Goal: Task Accomplishment & Management: Manage account settings

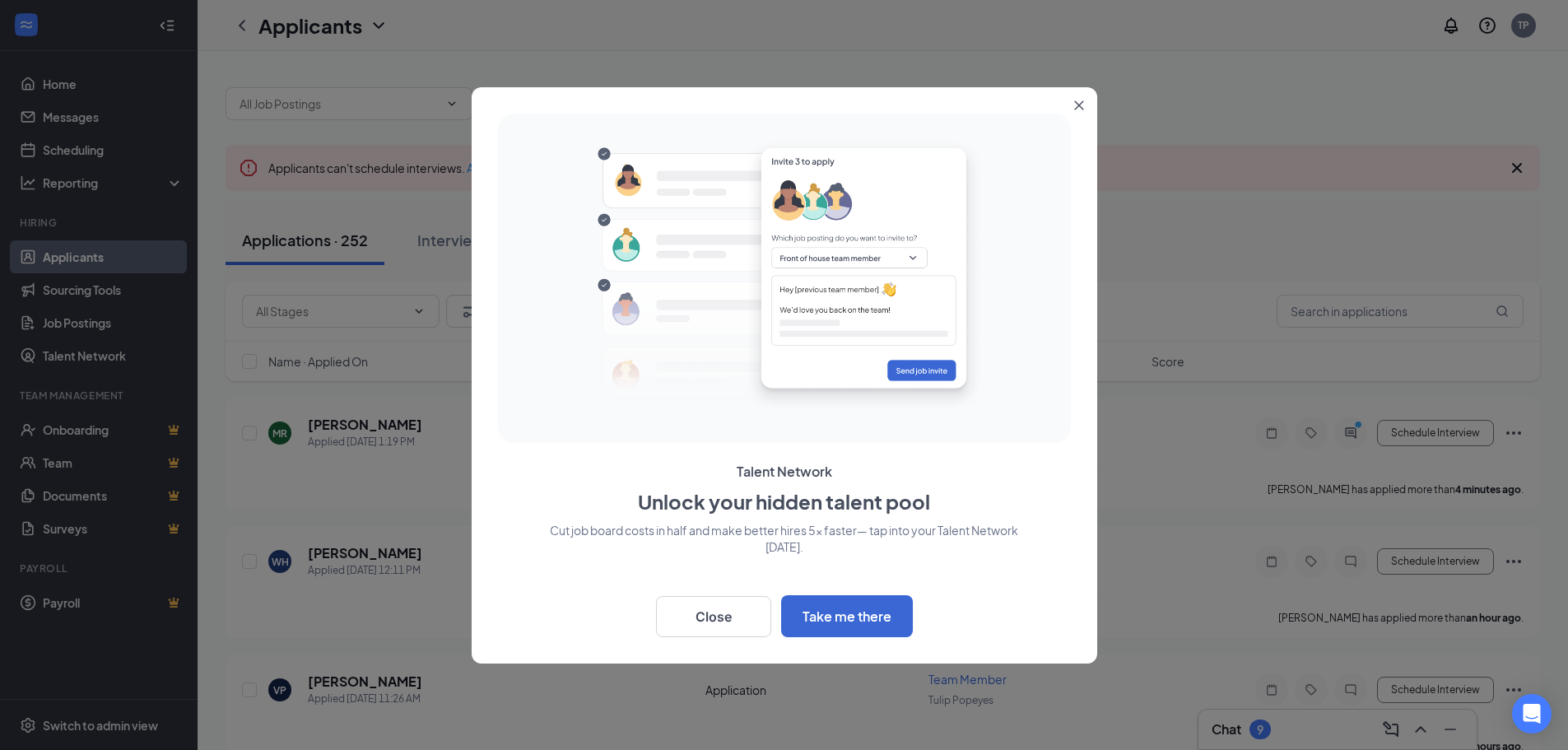
click at [1072, 101] on button "Close" at bounding box center [1082, 102] width 30 height 30
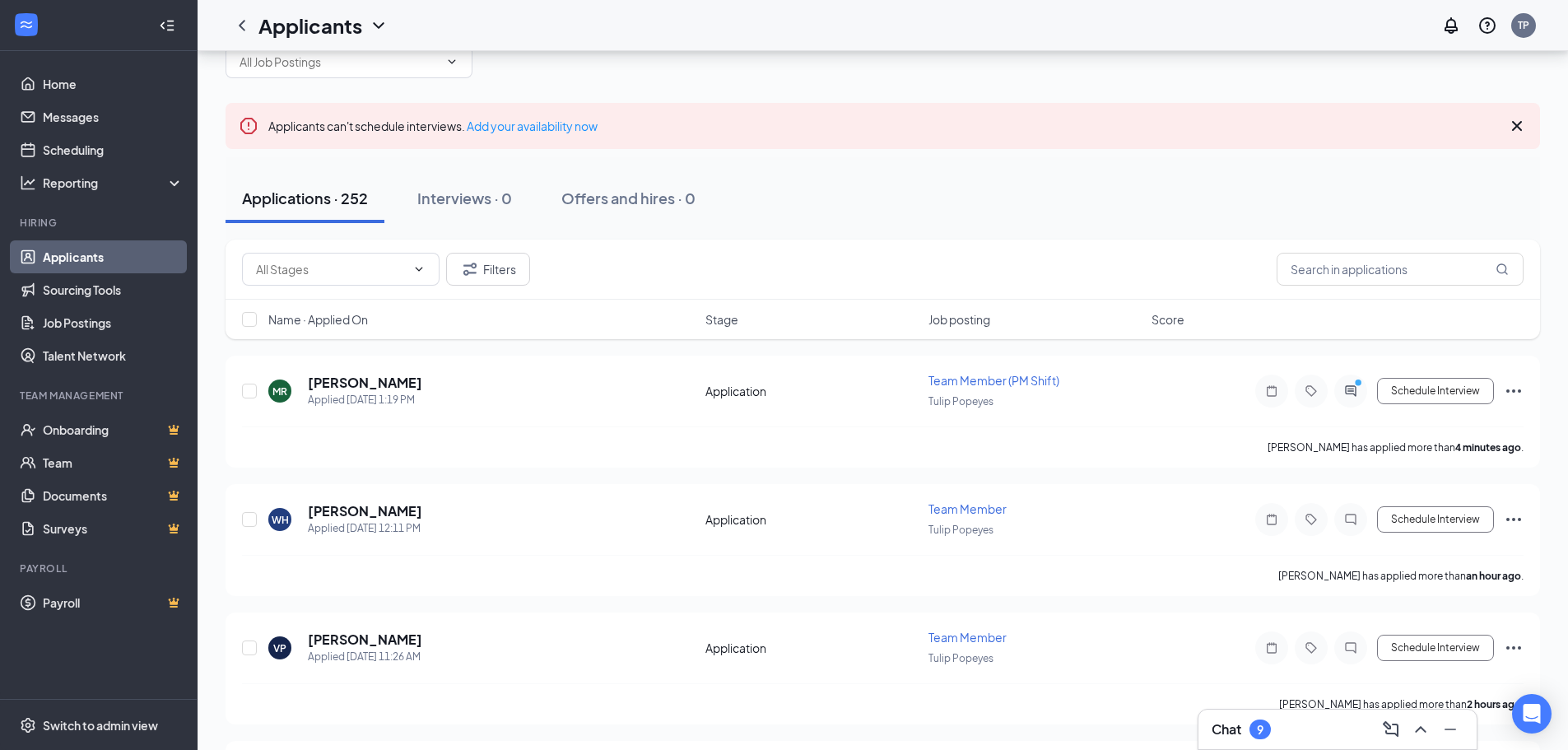
scroll to position [82, 0]
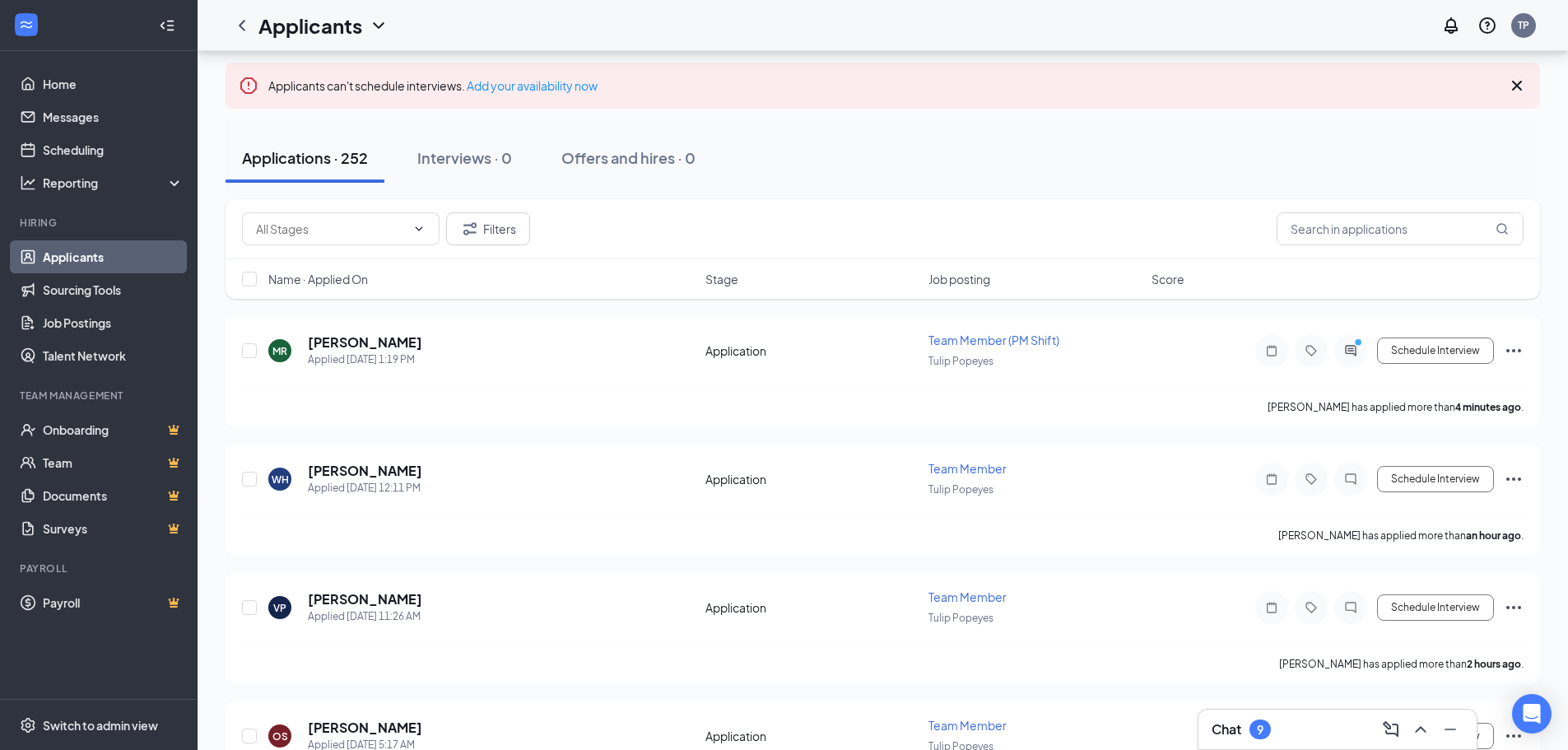
click at [352, 181] on button "Applications · 252" at bounding box center [305, 158] width 159 height 49
click at [496, 235] on button "Filters" at bounding box center [488, 229] width 84 height 33
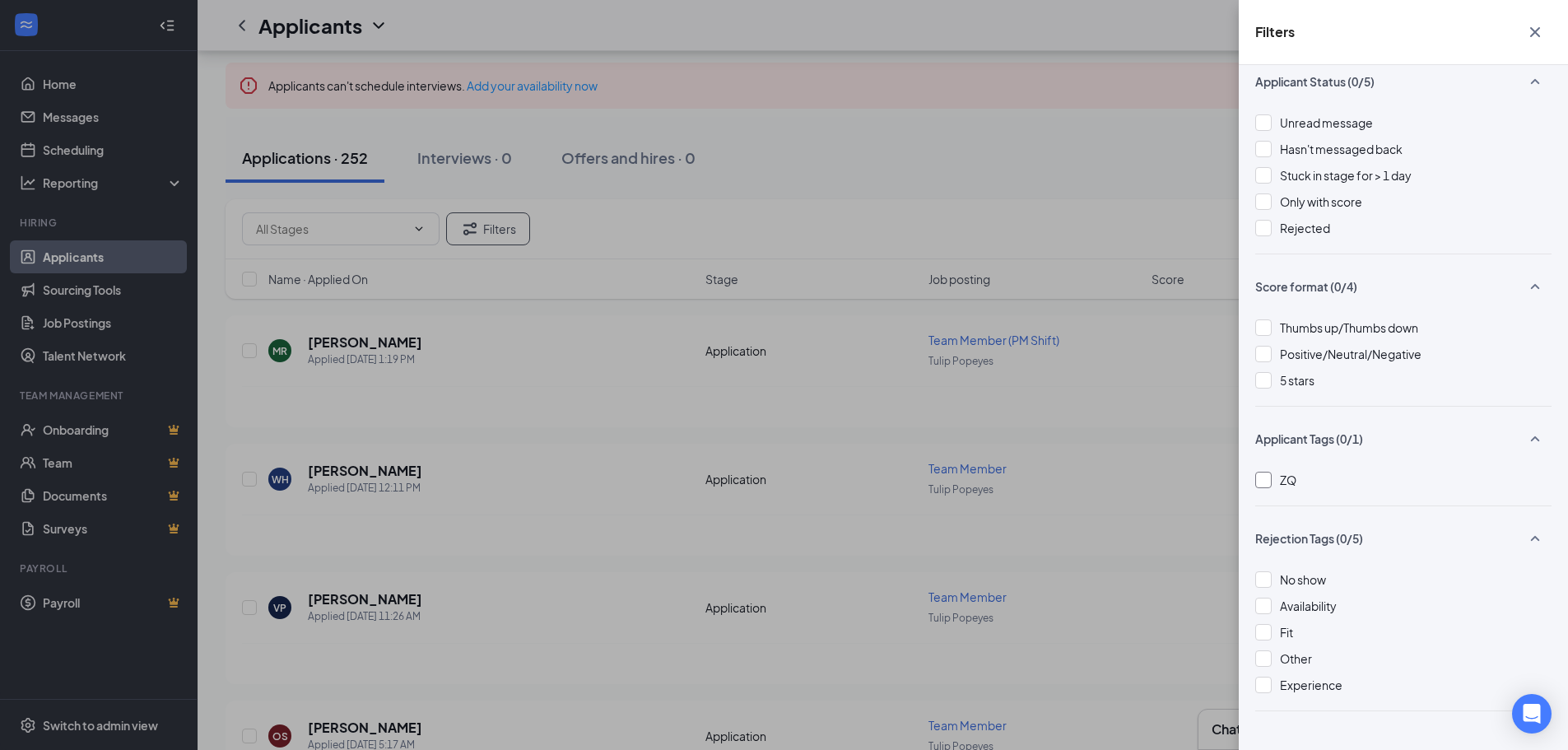
scroll to position [0, 0]
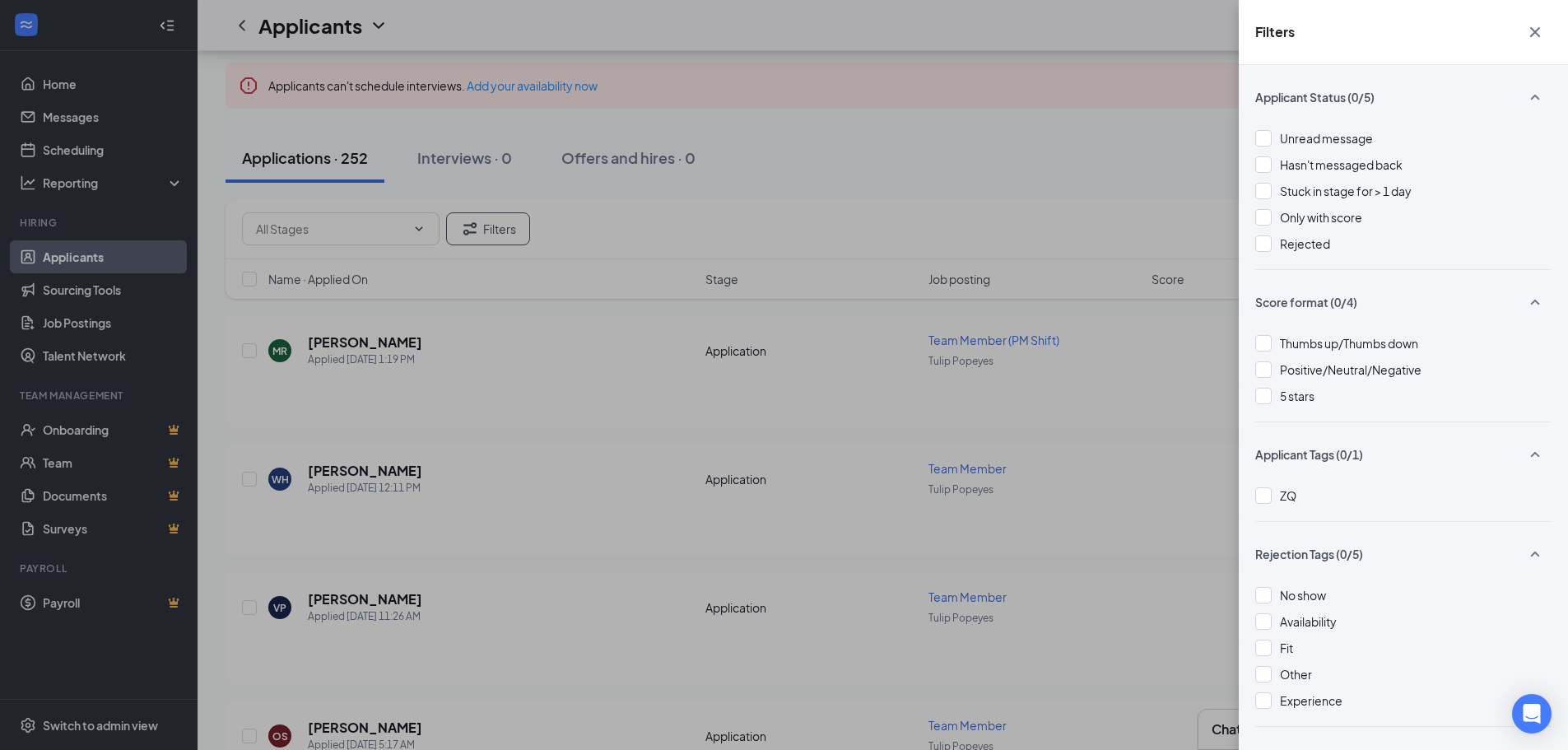
click at [870, 403] on div "Filters Applicant Status (0/5) Unread message Hasn't messaged back Stuck in sta…" at bounding box center [784, 375] width 1568 height 750
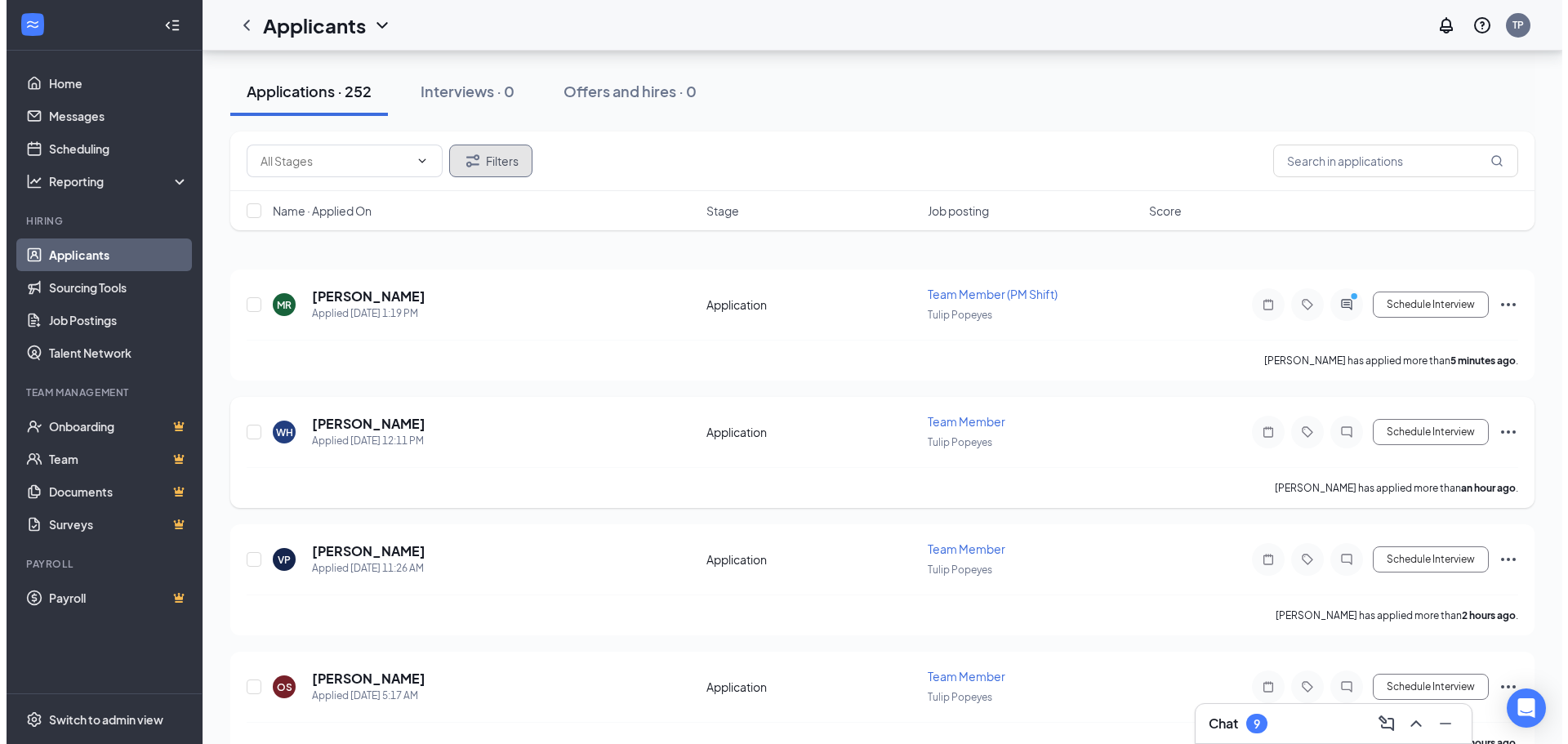
scroll to position [163, 0]
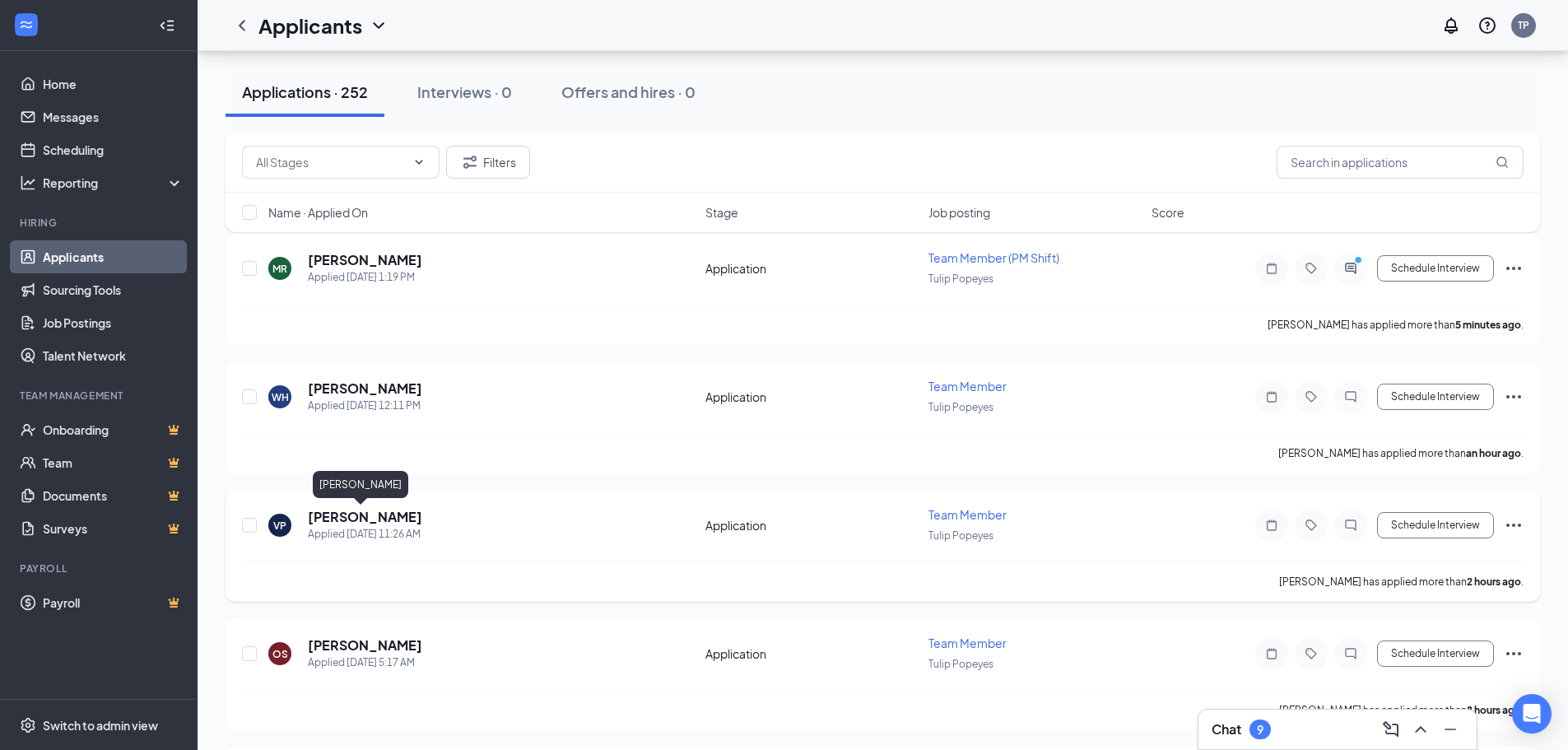
click at [335, 514] on h5 "[PERSON_NAME]" at bounding box center [364, 517] width 114 height 18
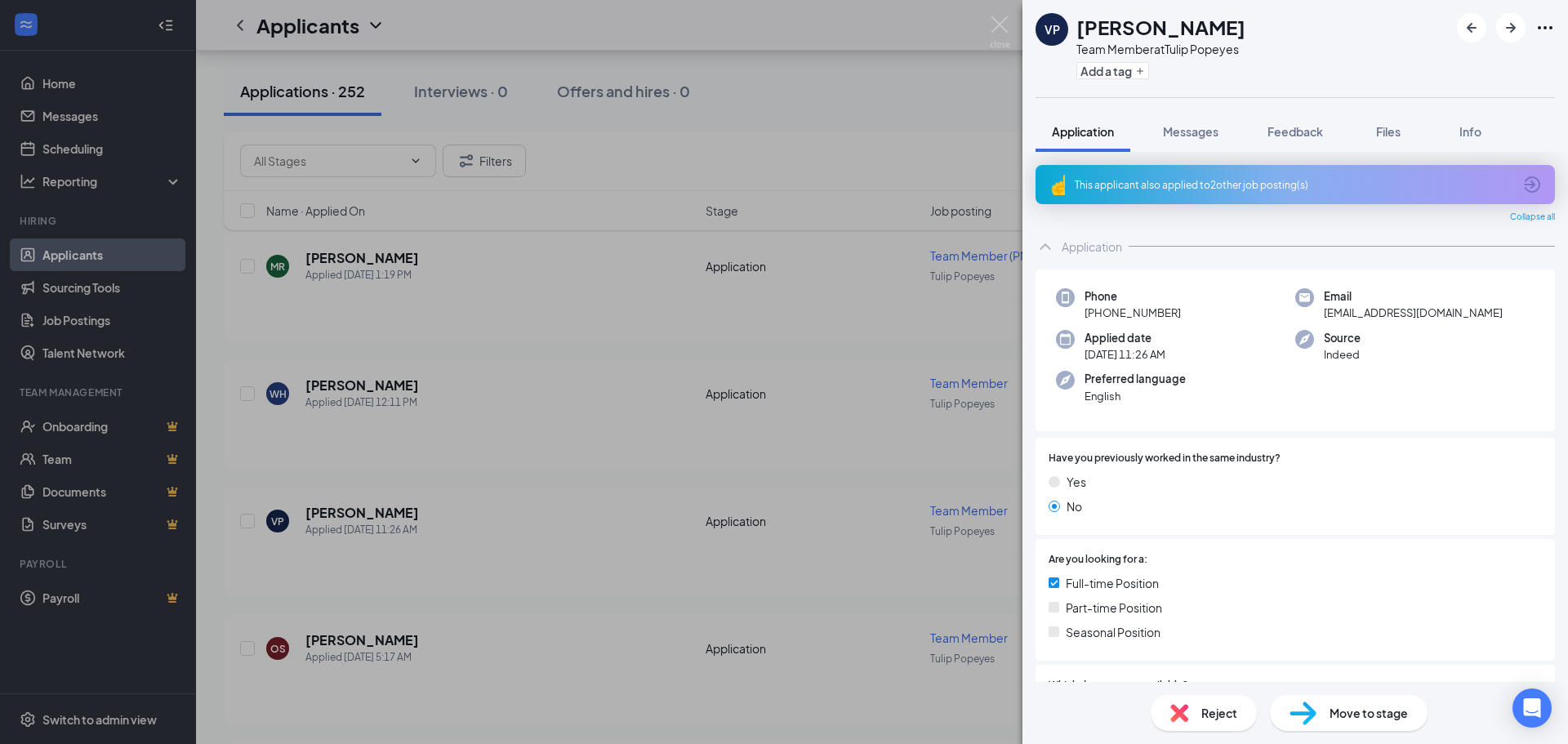
click at [697, 442] on div "VP [PERSON_NAME] Team Member at Tulip Popeyes Add a tag Application Messages Fe…" at bounding box center [784, 372] width 1568 height 744
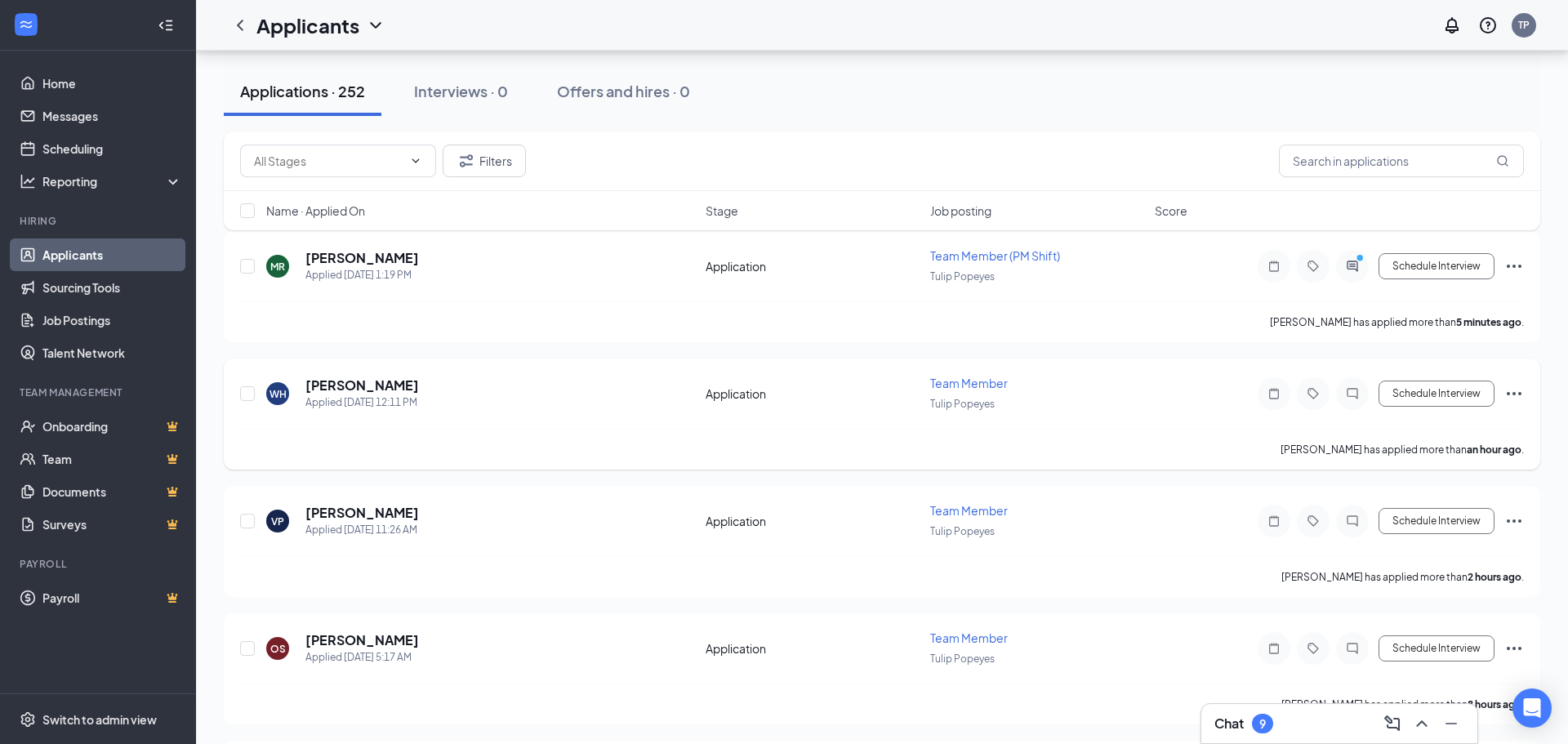
click at [518, 459] on div "Walter Hill has applied more than an hour ago ." at bounding box center [881, 449] width 1283 height 41
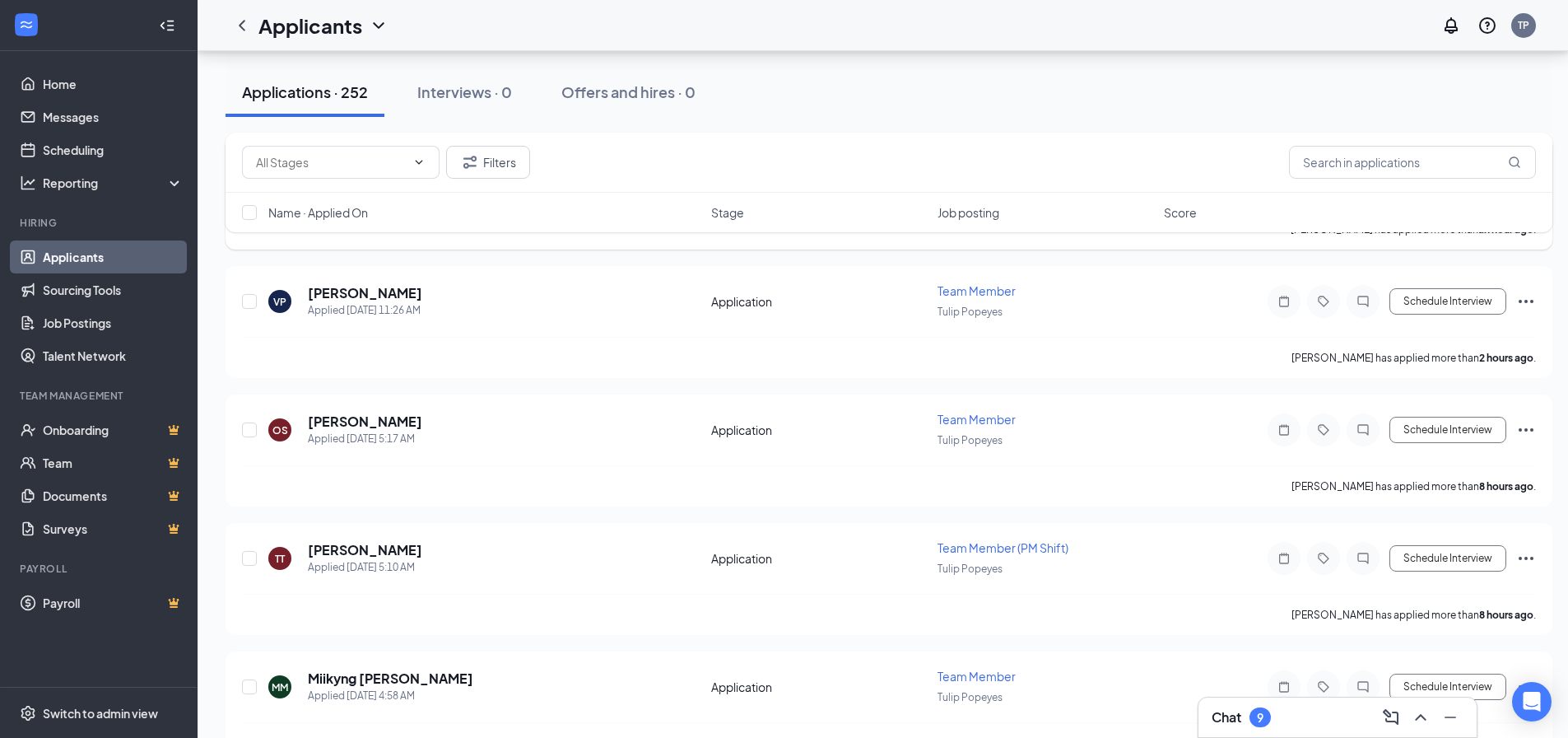
scroll to position [412, 0]
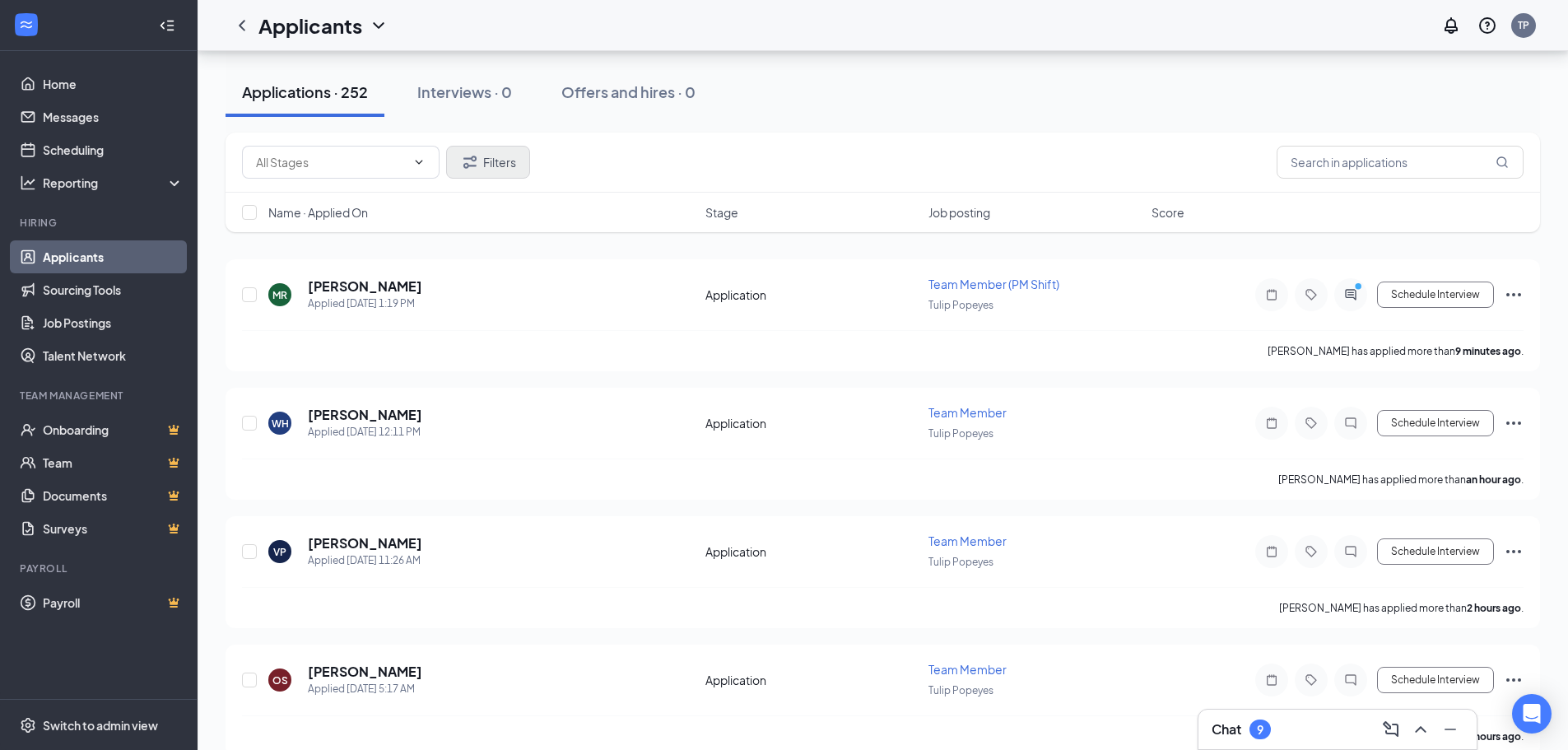
scroll to position [164, 0]
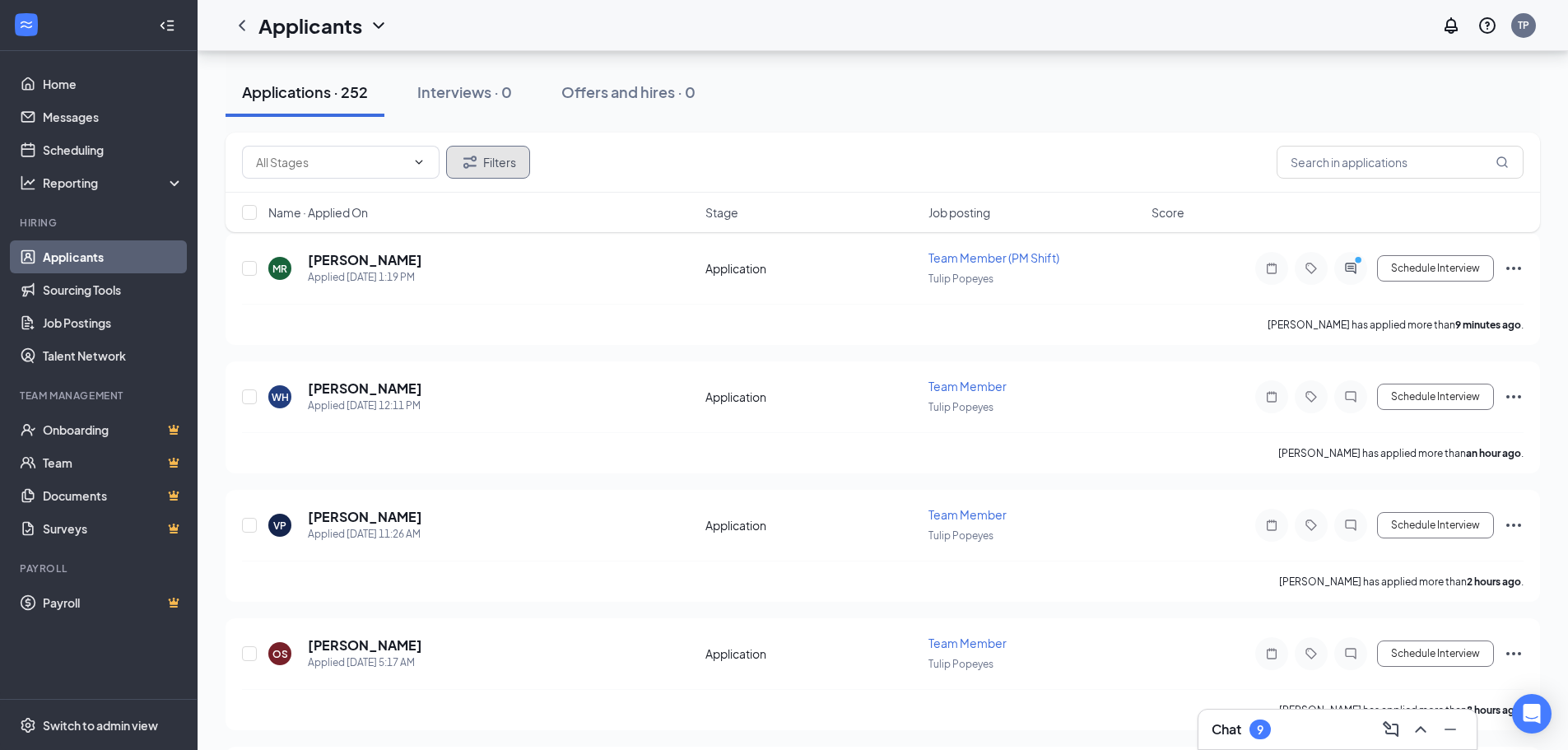
click at [520, 146] on button "Filters" at bounding box center [488, 162] width 84 height 33
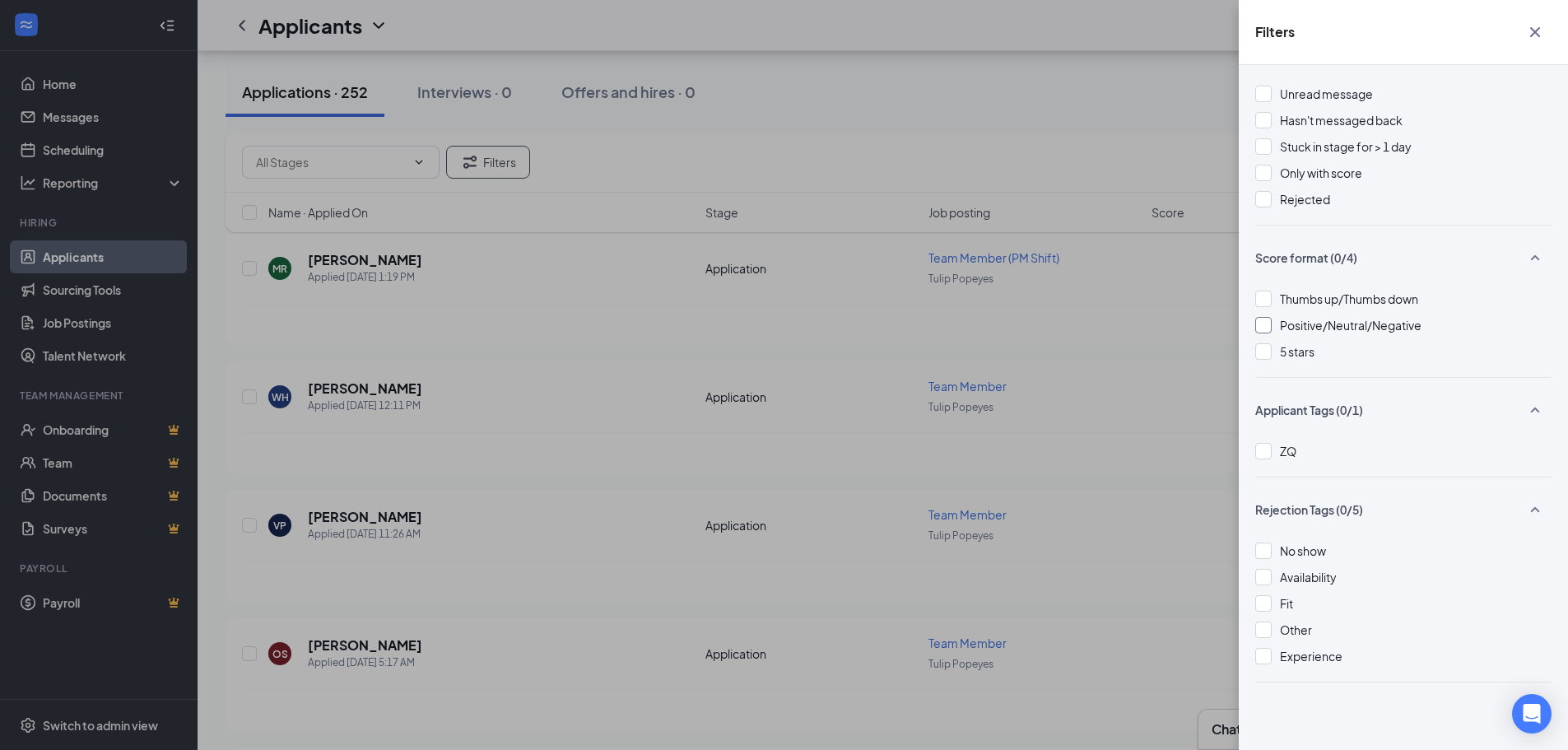
scroll to position [0, 0]
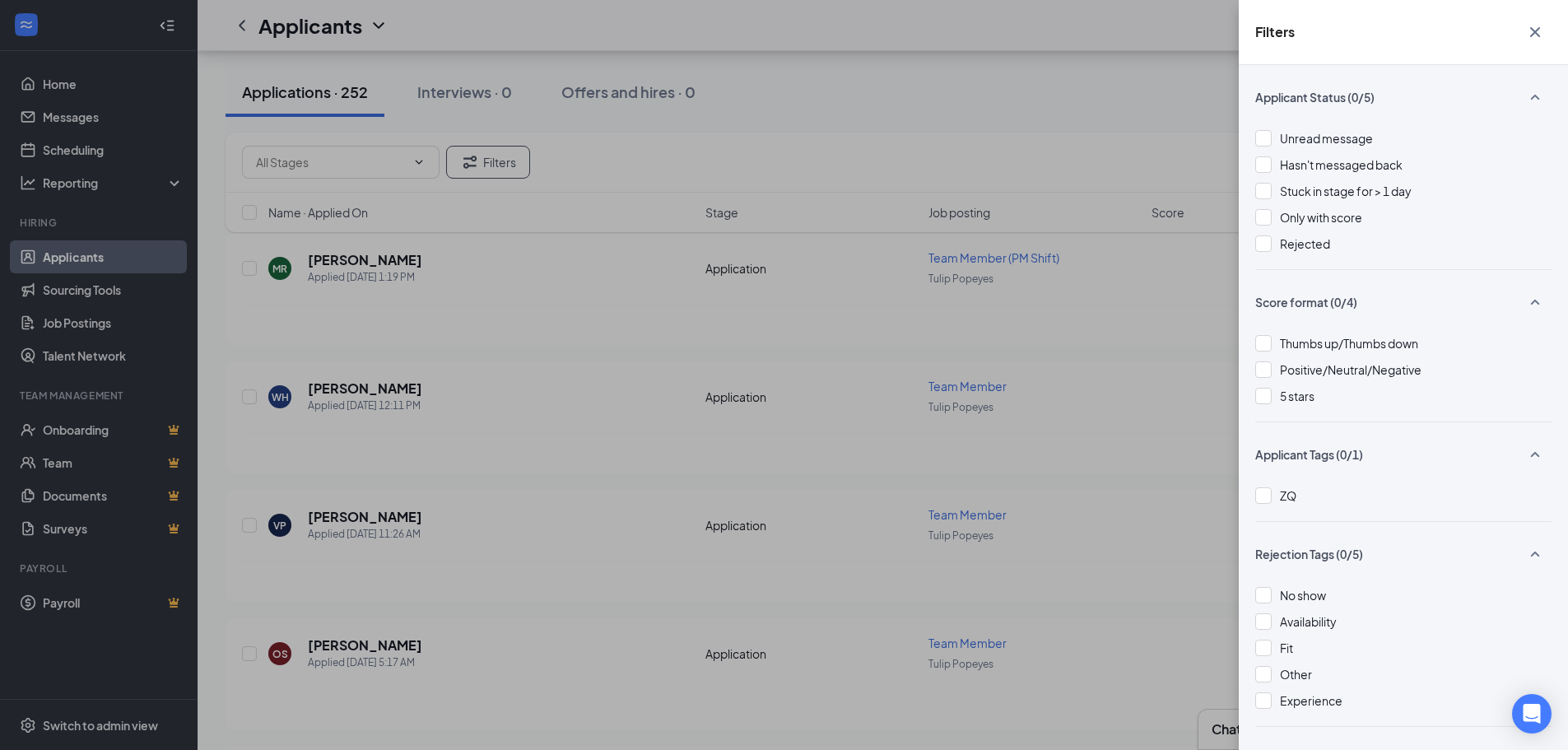
click at [838, 211] on div "Filters Applicant Status (0/5) Unread message Hasn't messaged back Stuck in sta…" at bounding box center [784, 375] width 1568 height 750
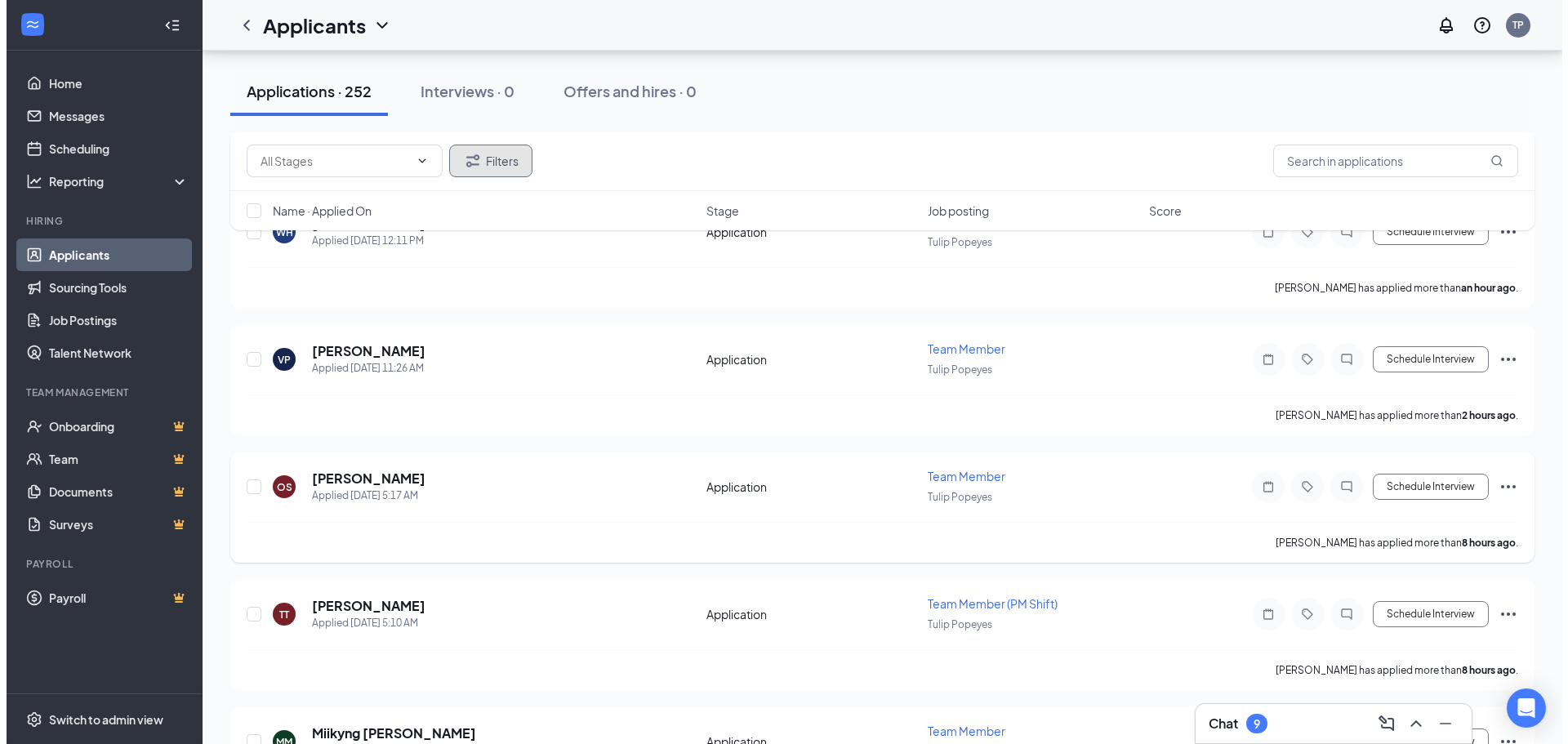
scroll to position [245, 0]
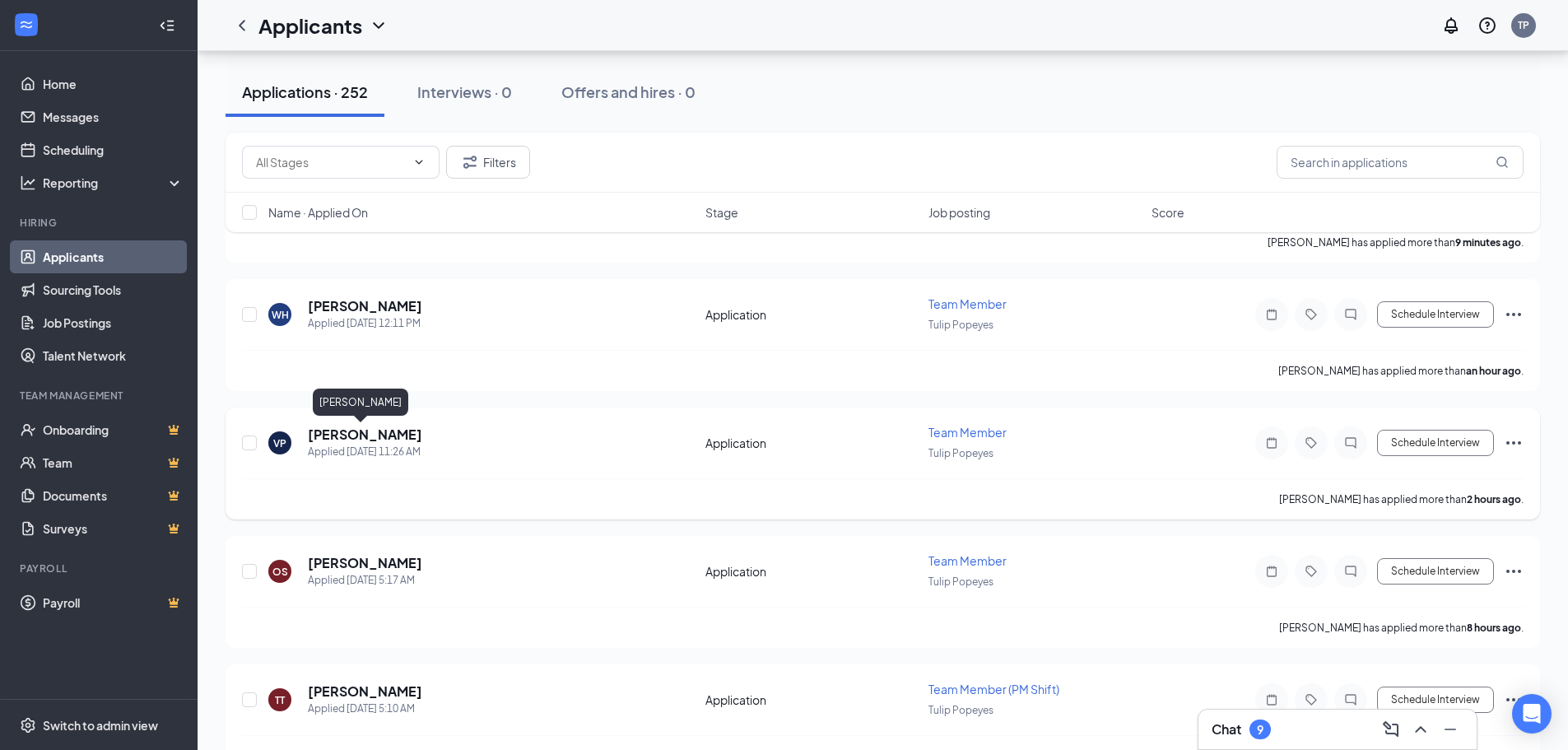
click at [375, 439] on h5 "[PERSON_NAME]" at bounding box center [364, 434] width 114 height 18
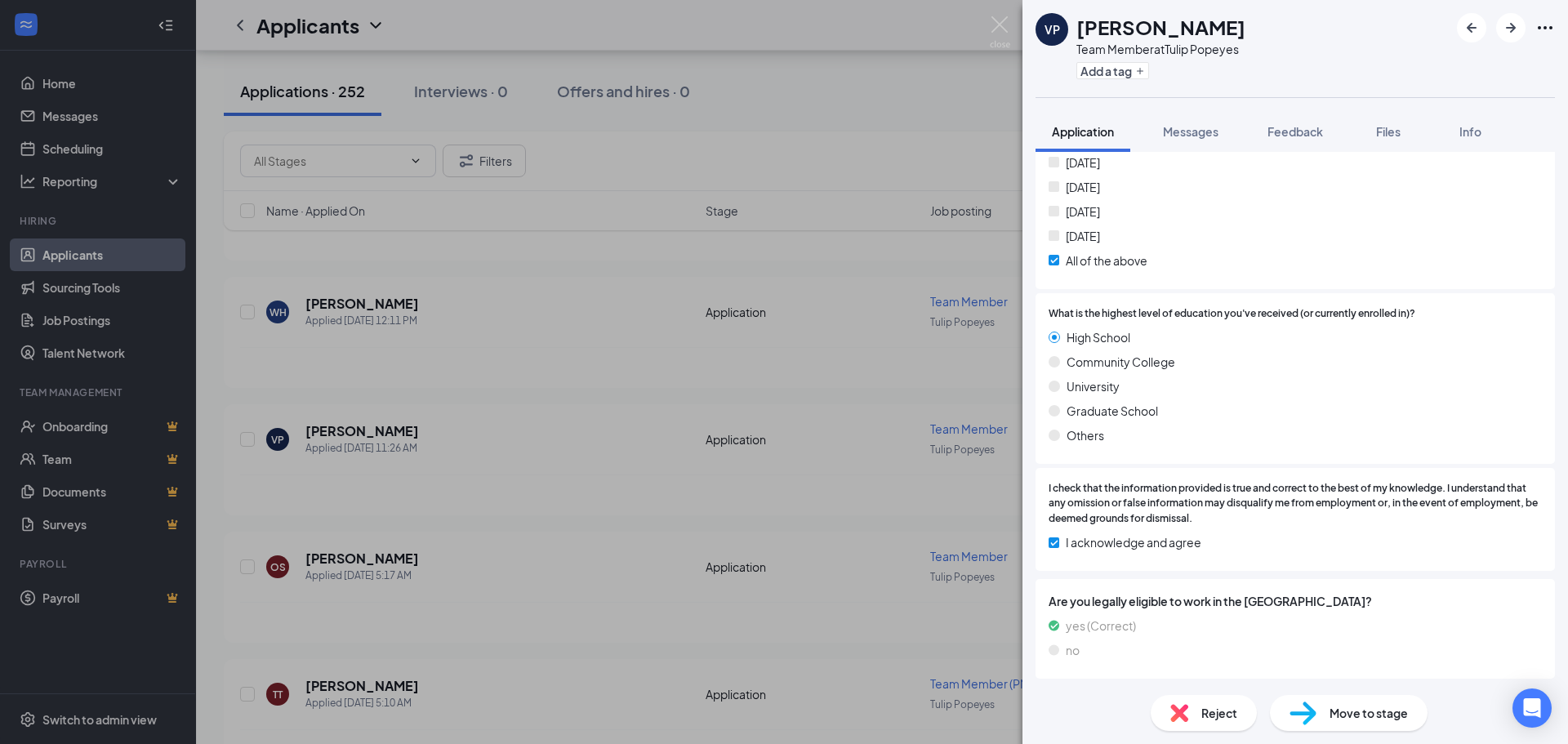
scroll to position [620, 0]
drag, startPoint x: 881, startPoint y: 524, endPoint x: 639, endPoint y: 481, distance: 245.8
click at [639, 481] on div "VP [PERSON_NAME] Team Member at Tulip Popeyes Add a tag Application Messages Fe…" at bounding box center [784, 372] width 1568 height 744
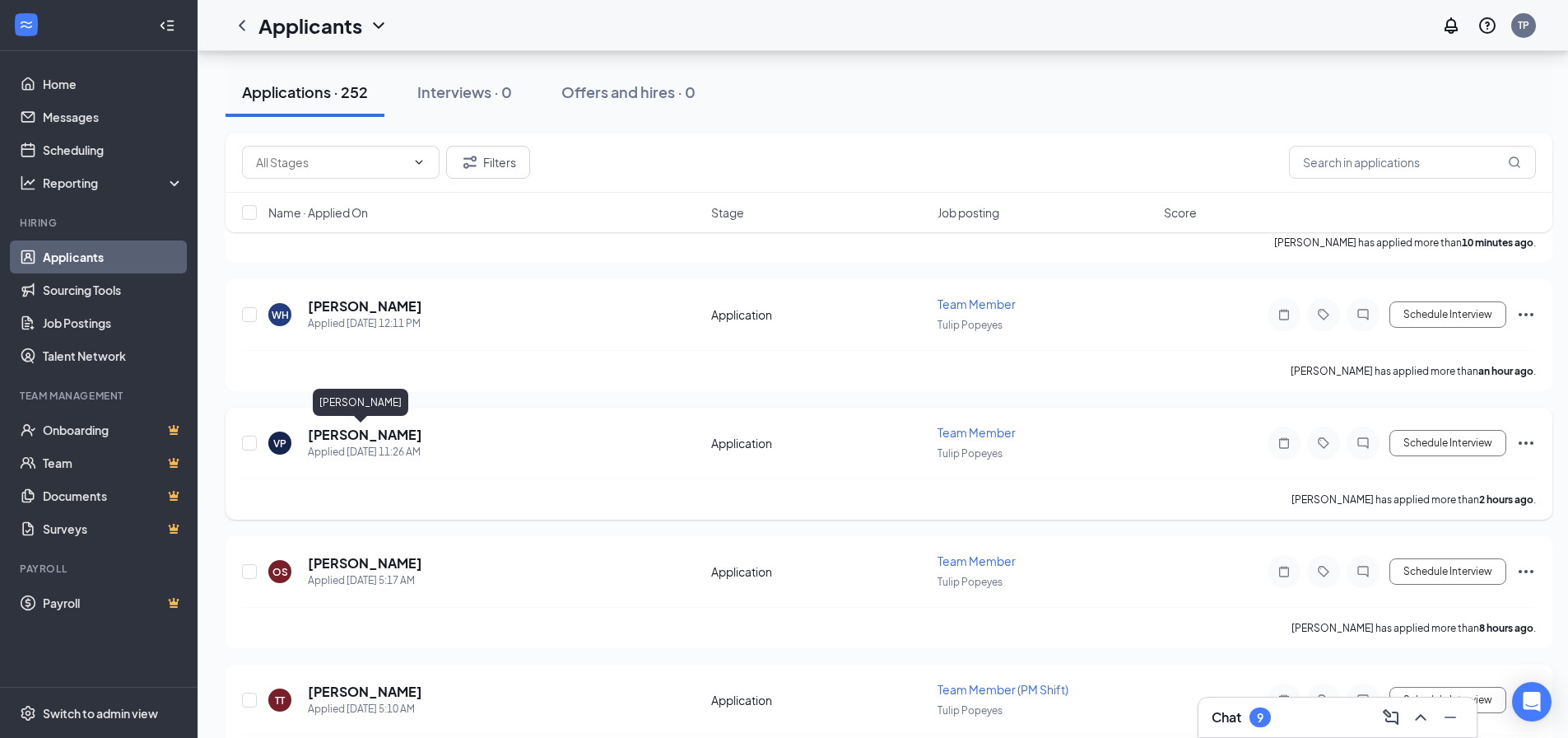
click at [362, 429] on h5 "[PERSON_NAME]" at bounding box center [364, 434] width 114 height 18
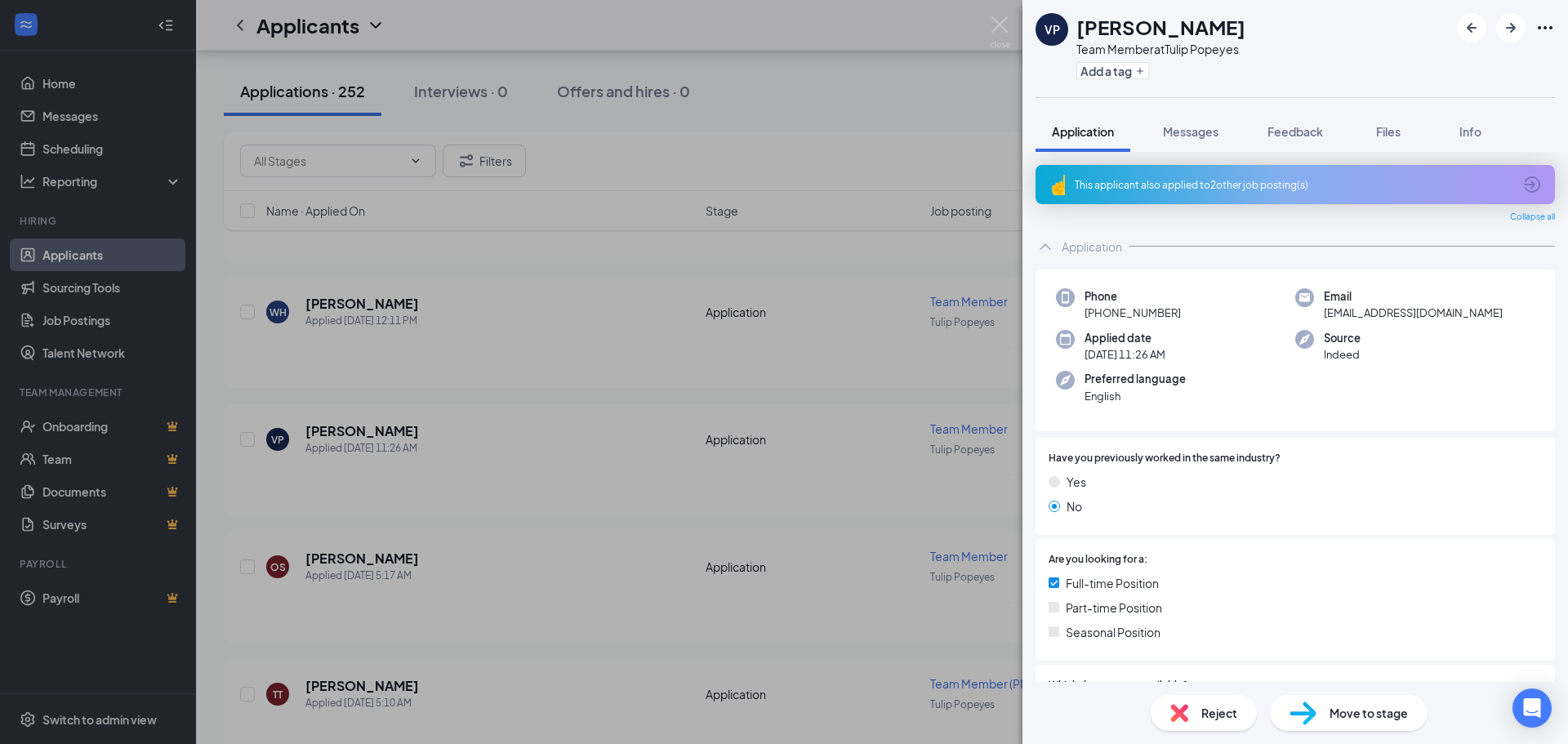
click at [898, 303] on div "VP [PERSON_NAME] Team Member at Tulip Popeyes Add a tag Application Messages Fe…" at bounding box center [784, 372] width 1568 height 744
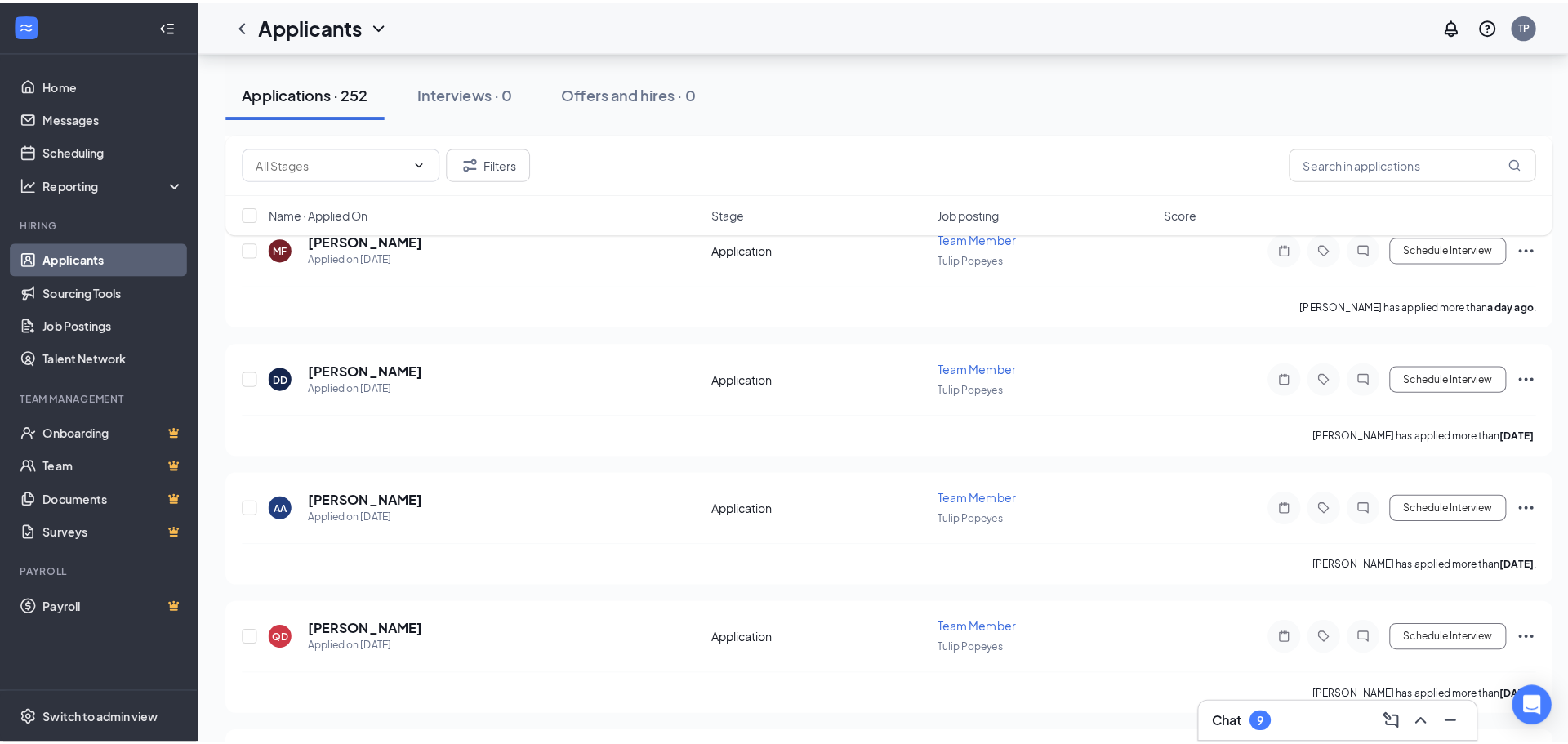
scroll to position [1960, 0]
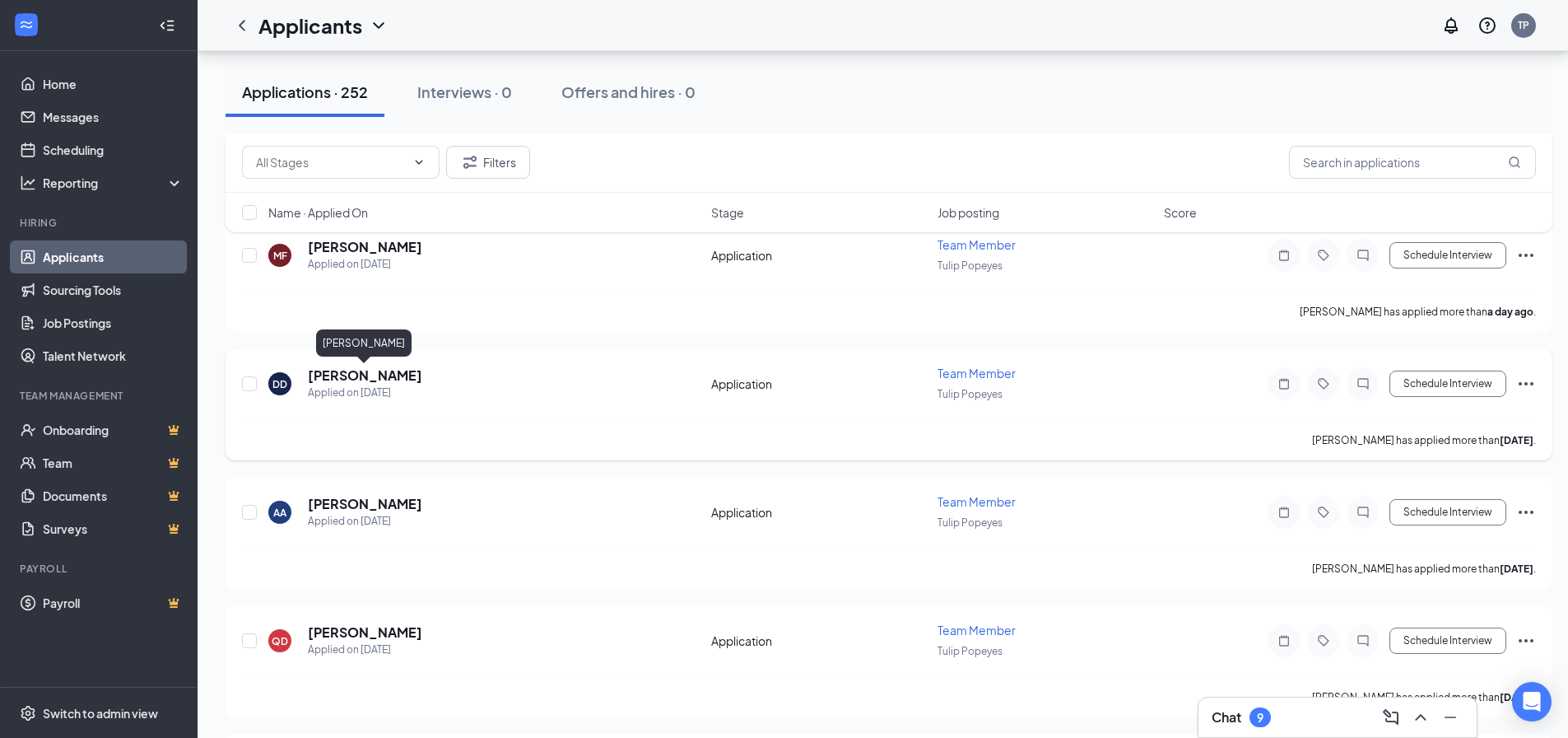
click at [397, 384] on h5 "[PERSON_NAME]" at bounding box center [364, 375] width 114 height 18
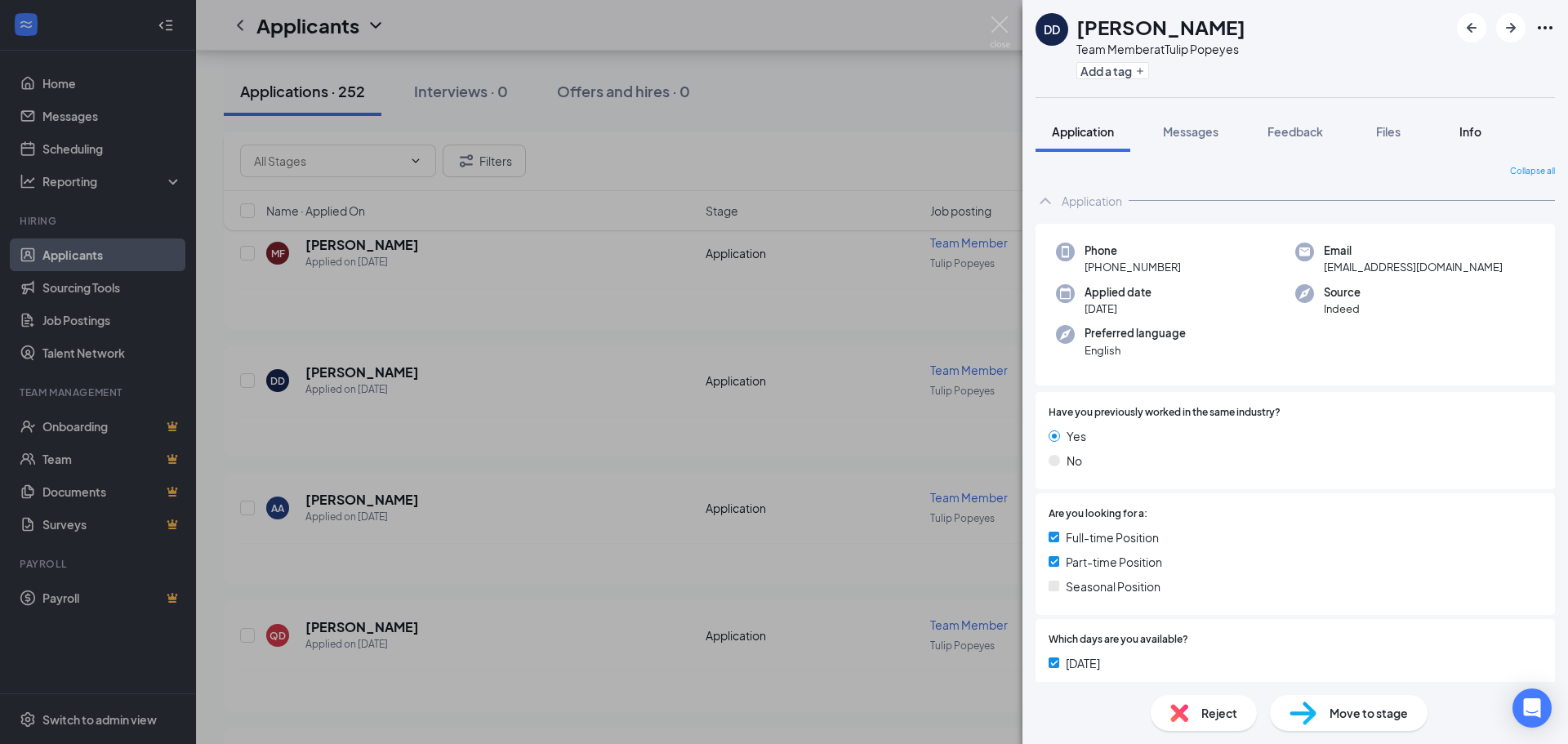
click at [1485, 136] on div "Info" at bounding box center [1470, 131] width 33 height 16
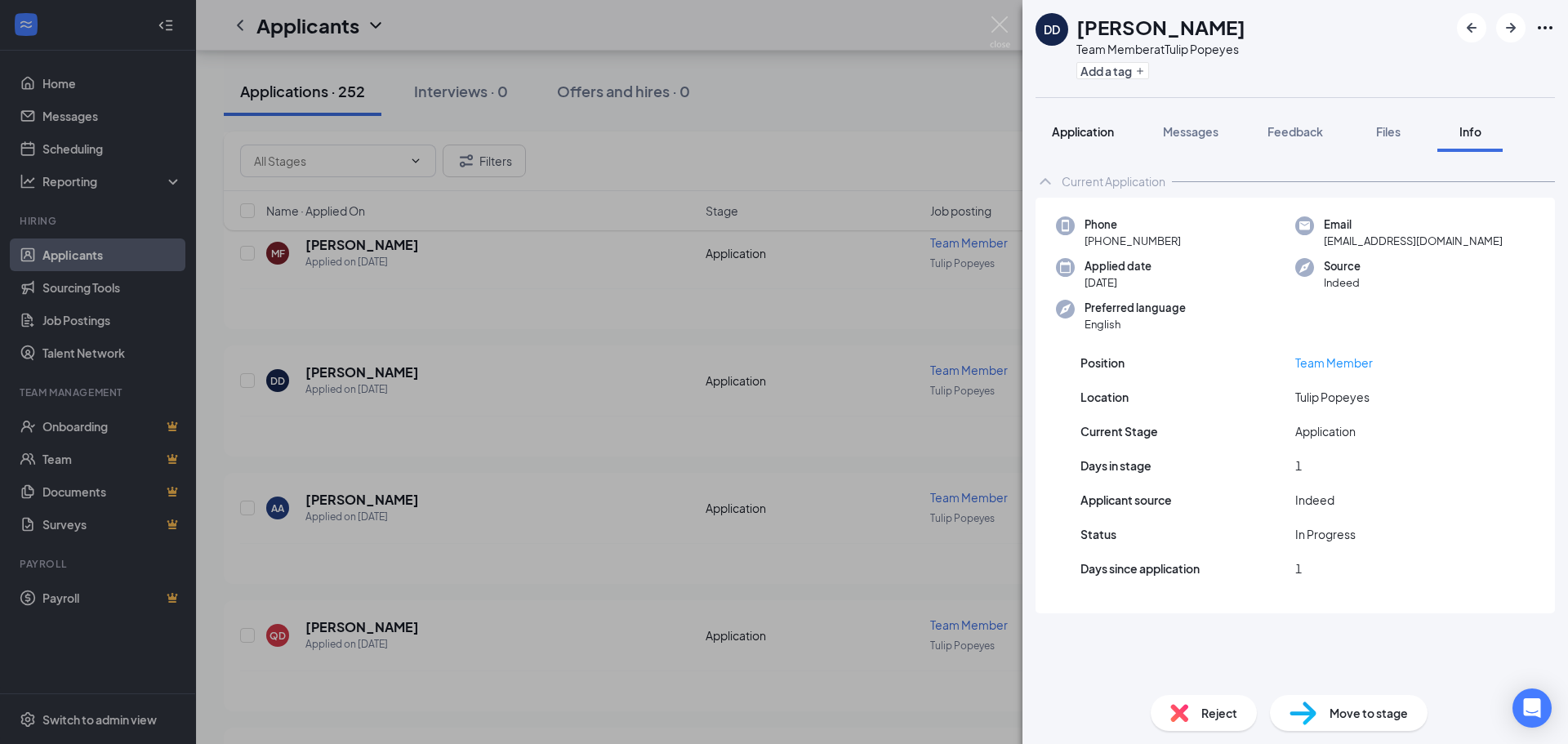
click at [1098, 142] on button "Application" at bounding box center [1082, 131] width 95 height 41
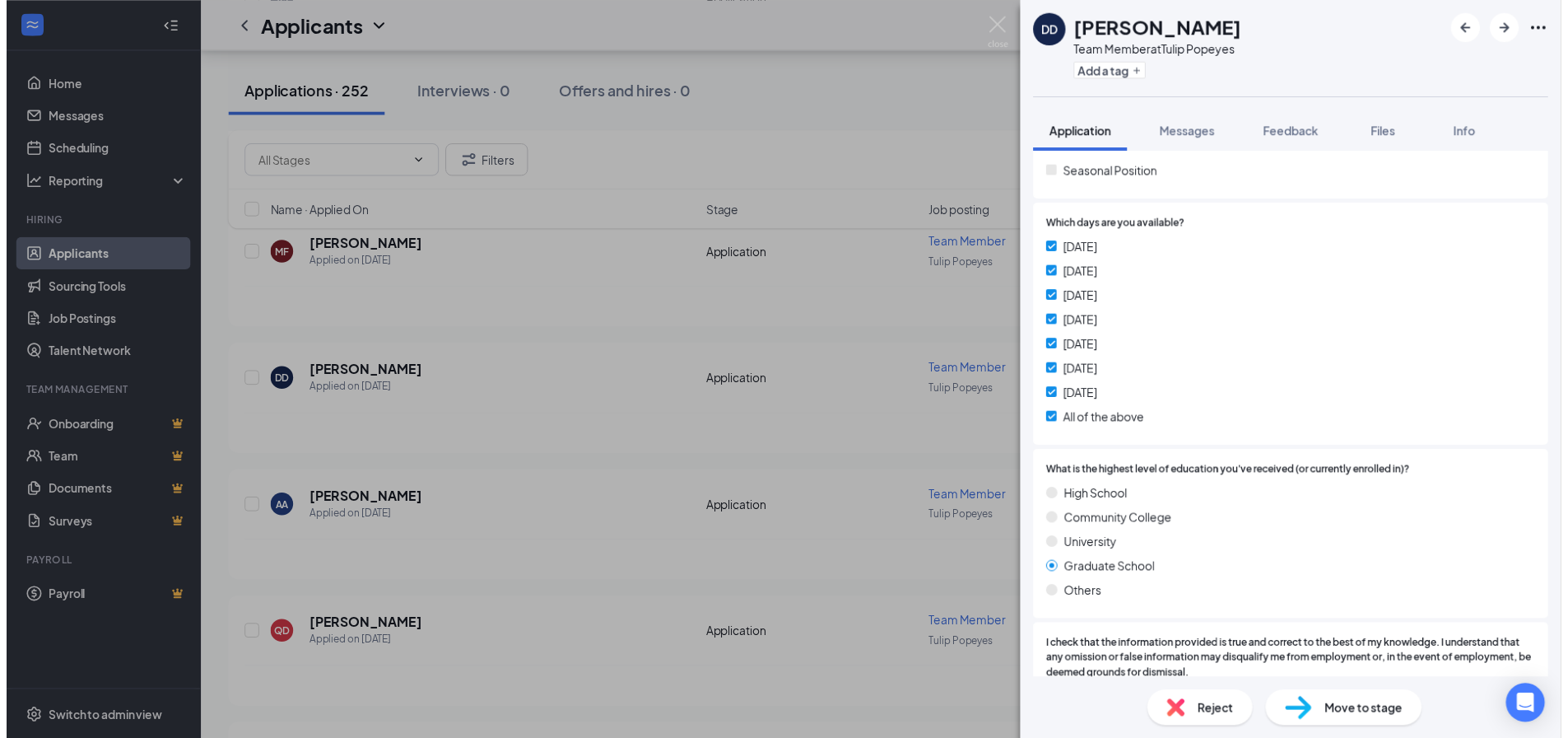
scroll to position [412, 0]
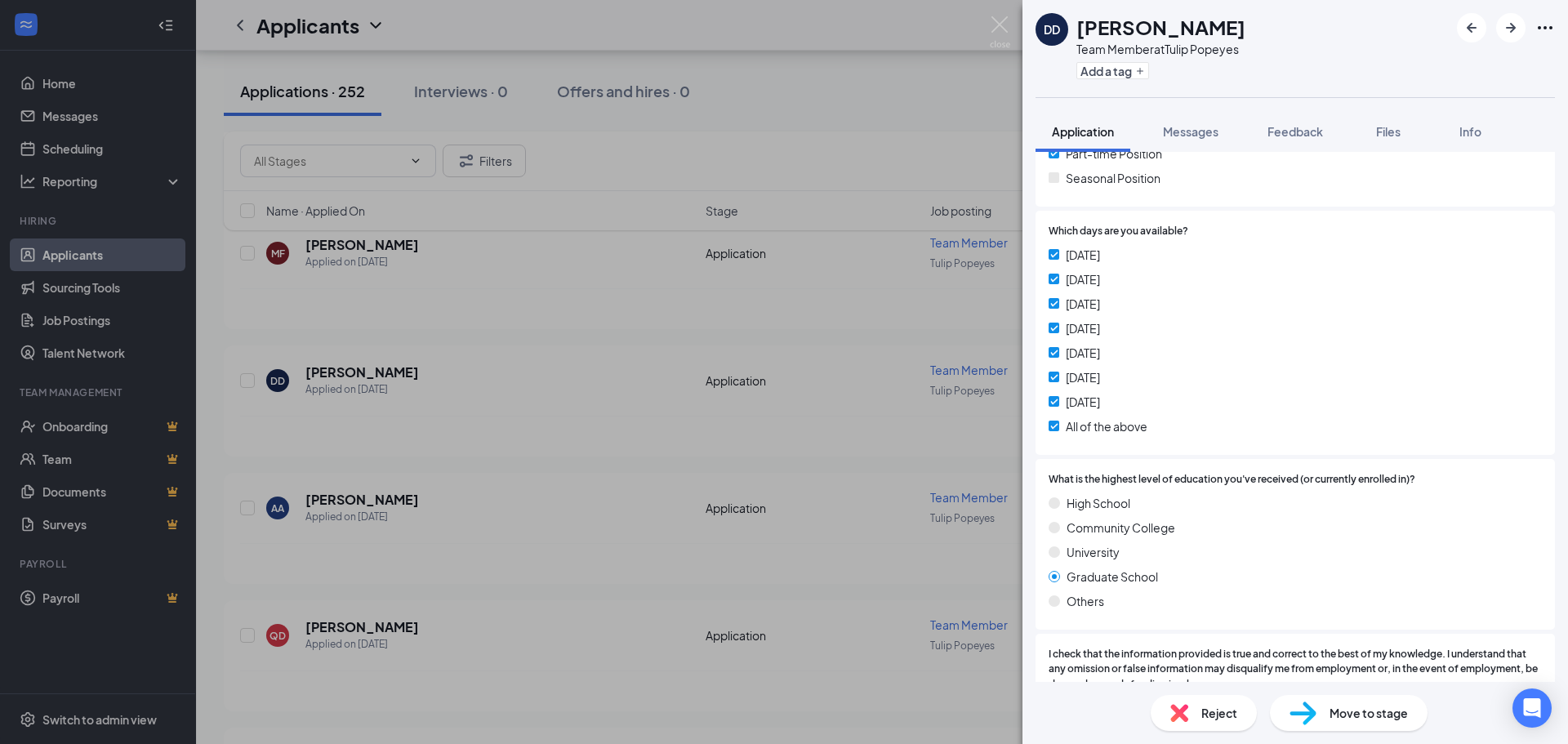
click at [576, 384] on div "DD [PERSON_NAME] Team Member at Tulip Popeyes Add a tag Application Messages Fe…" at bounding box center [784, 372] width 1568 height 744
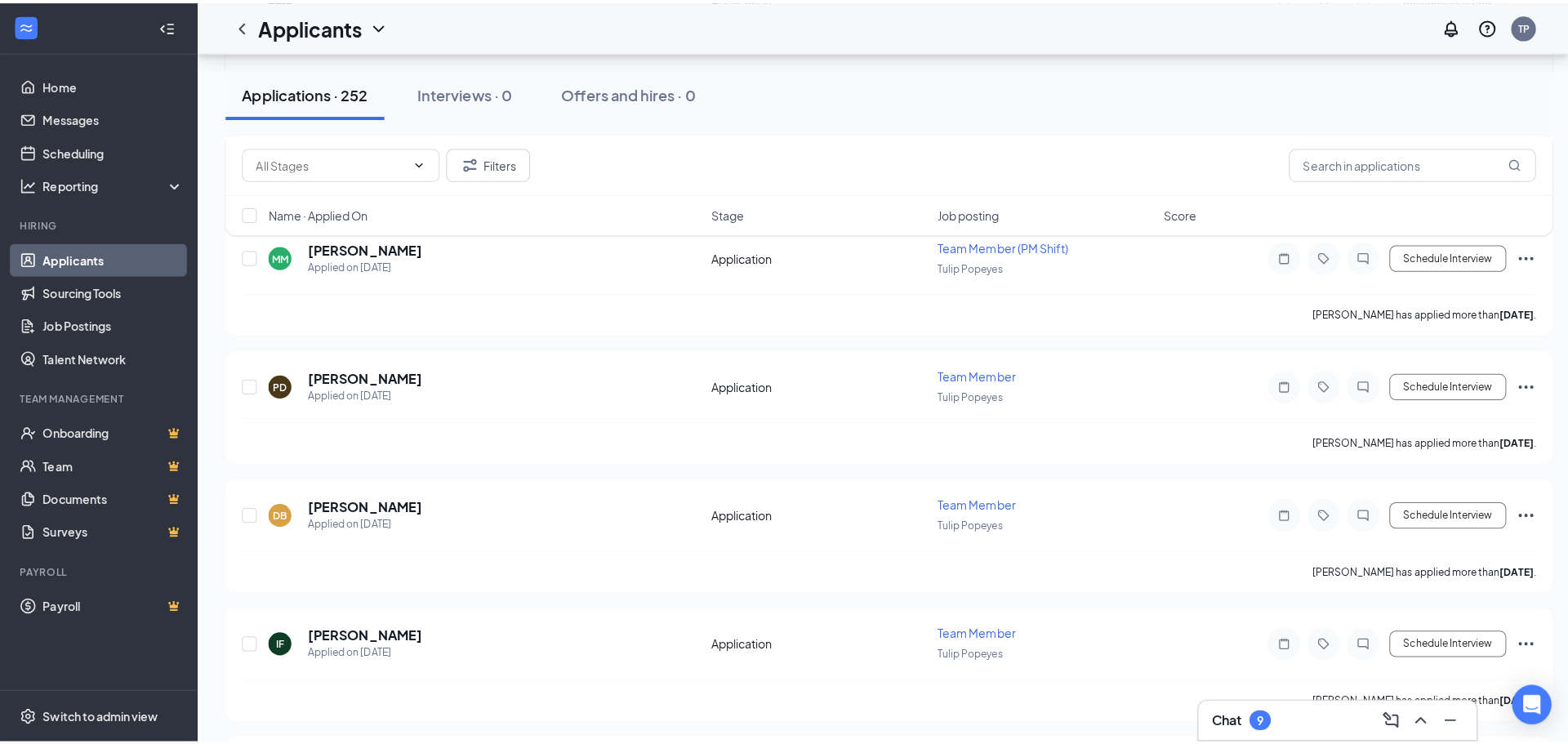
scroll to position [4411, 0]
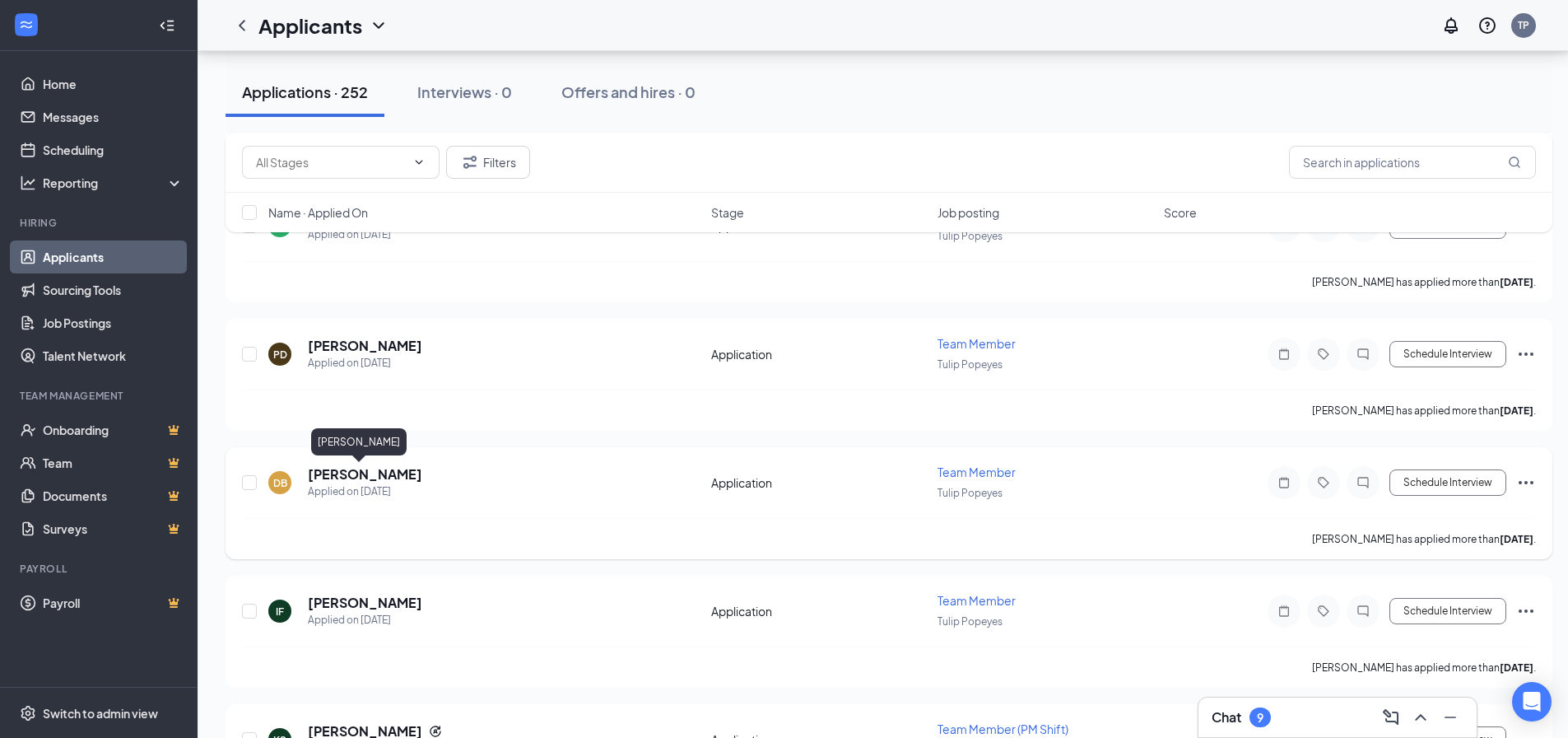
click at [374, 475] on h5 "[PERSON_NAME]" at bounding box center [364, 474] width 114 height 18
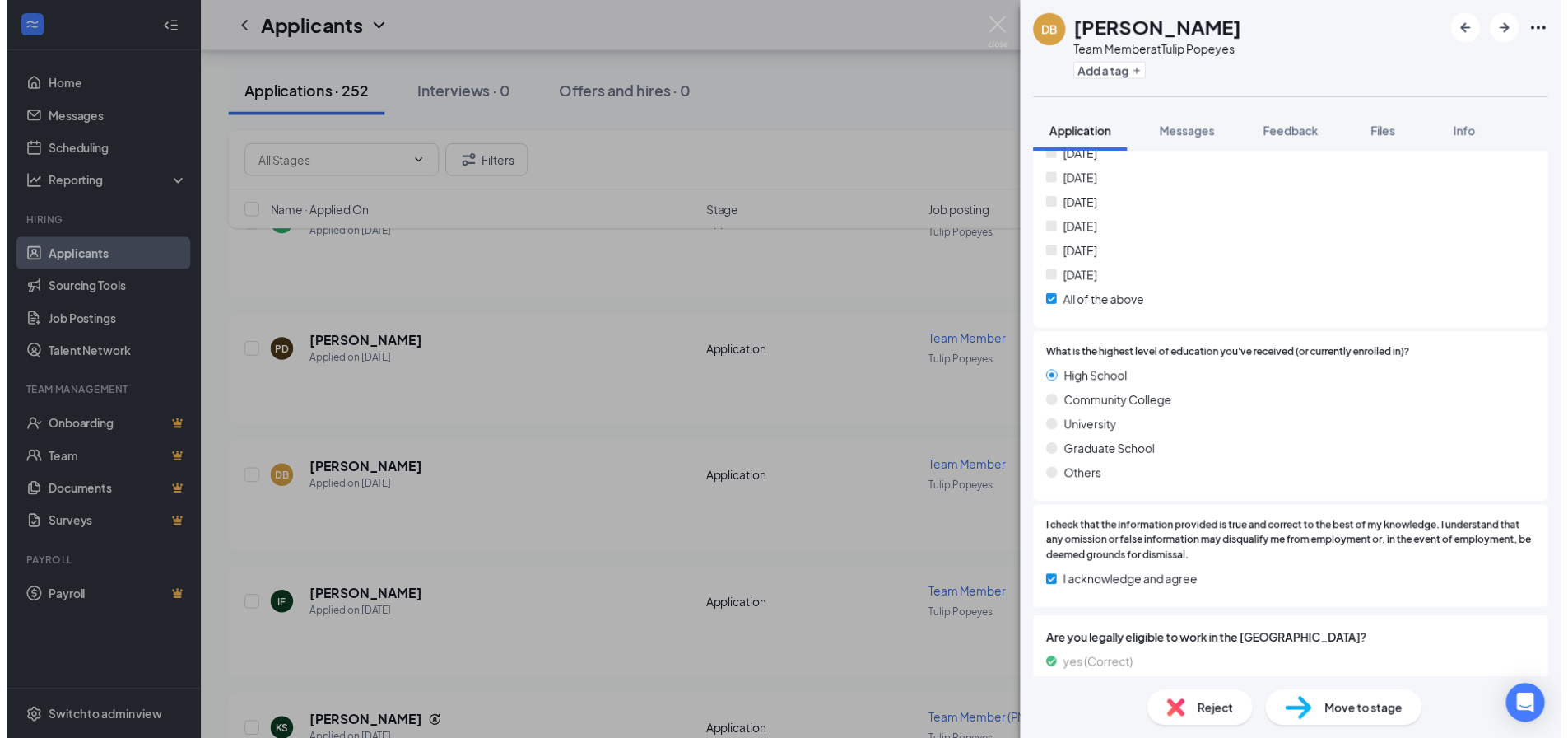
scroll to position [576, 0]
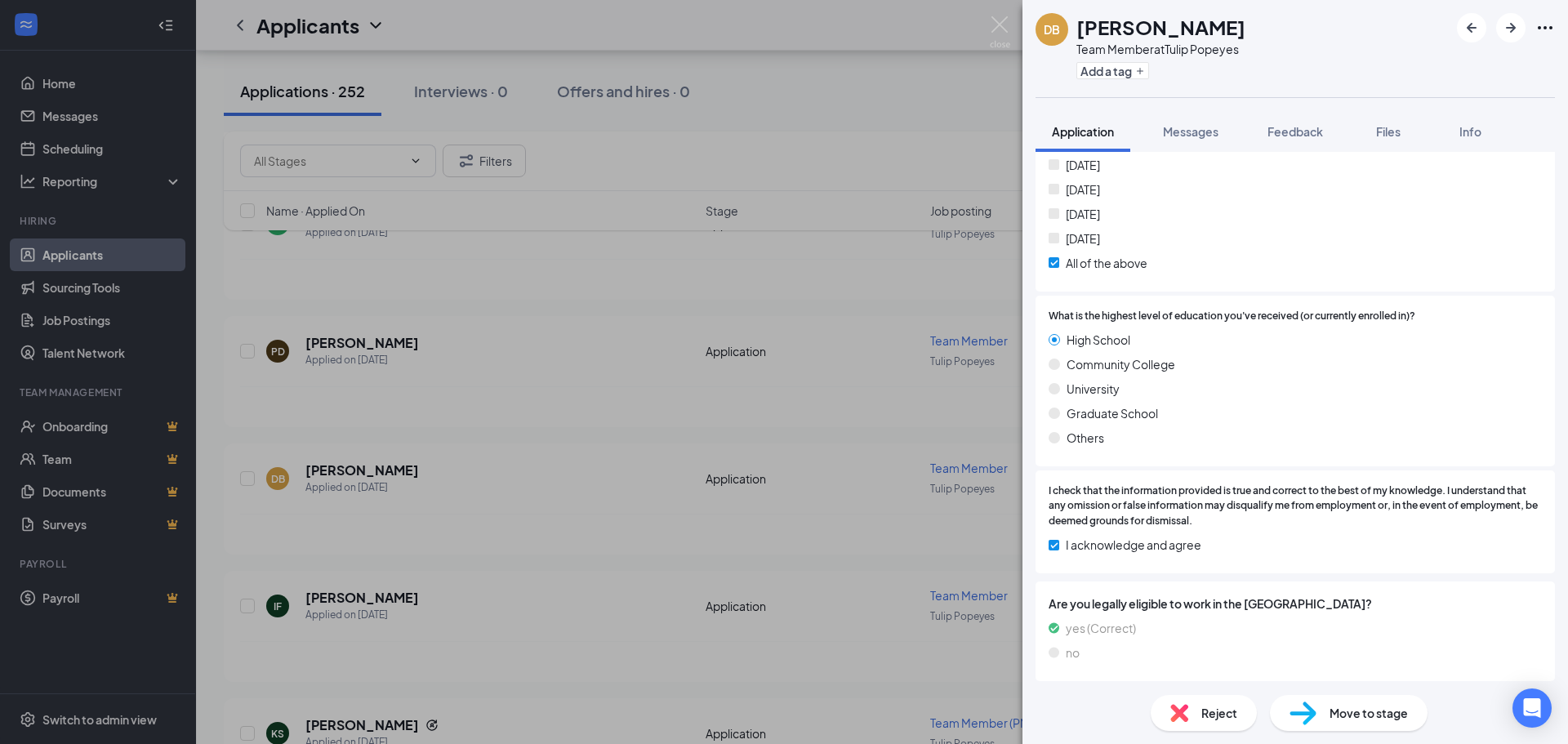
click at [493, 388] on div "[PERSON_NAME] [PERSON_NAME] Team Member at Tulip Popeyes Add a tag Application …" at bounding box center [784, 372] width 1568 height 744
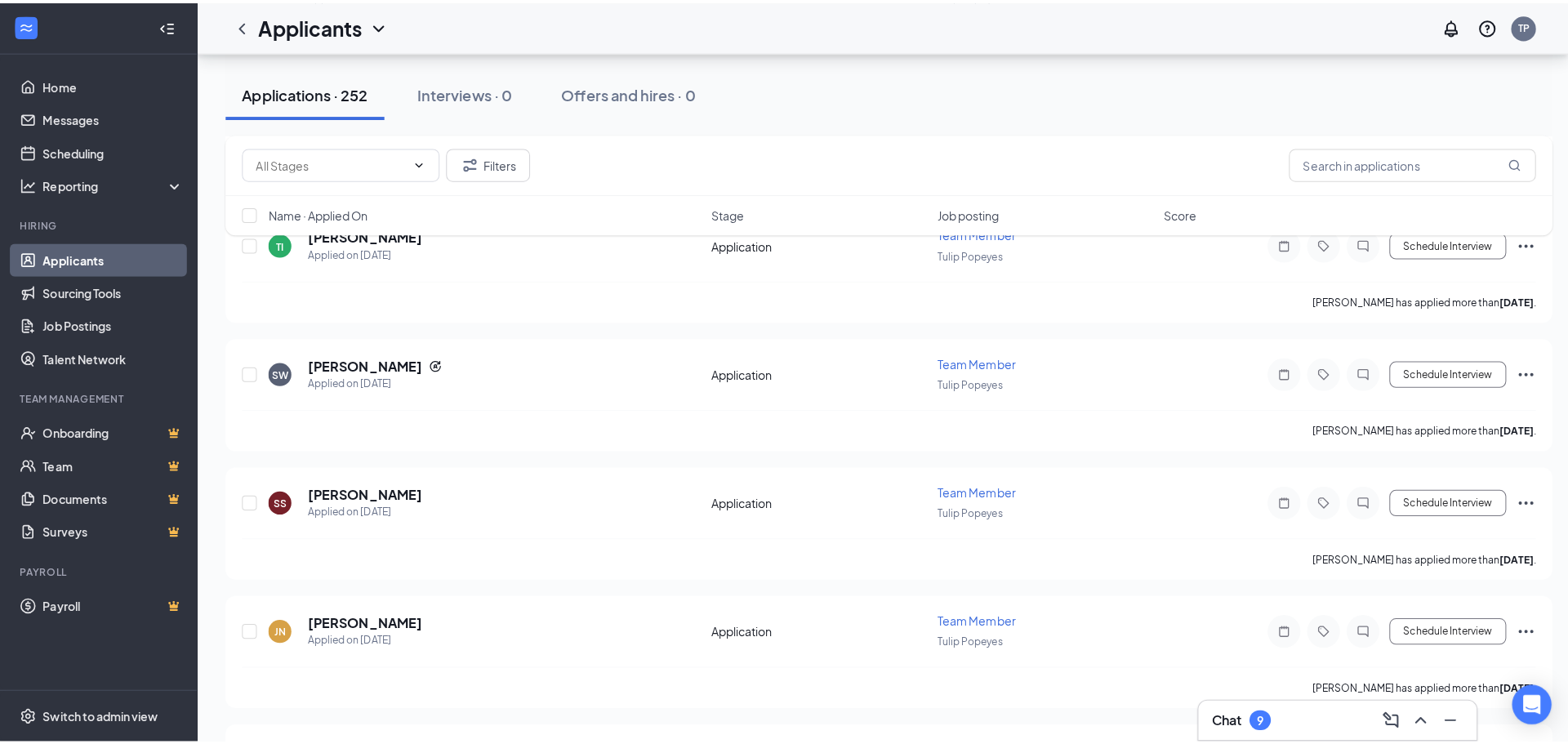
scroll to position [7270, 0]
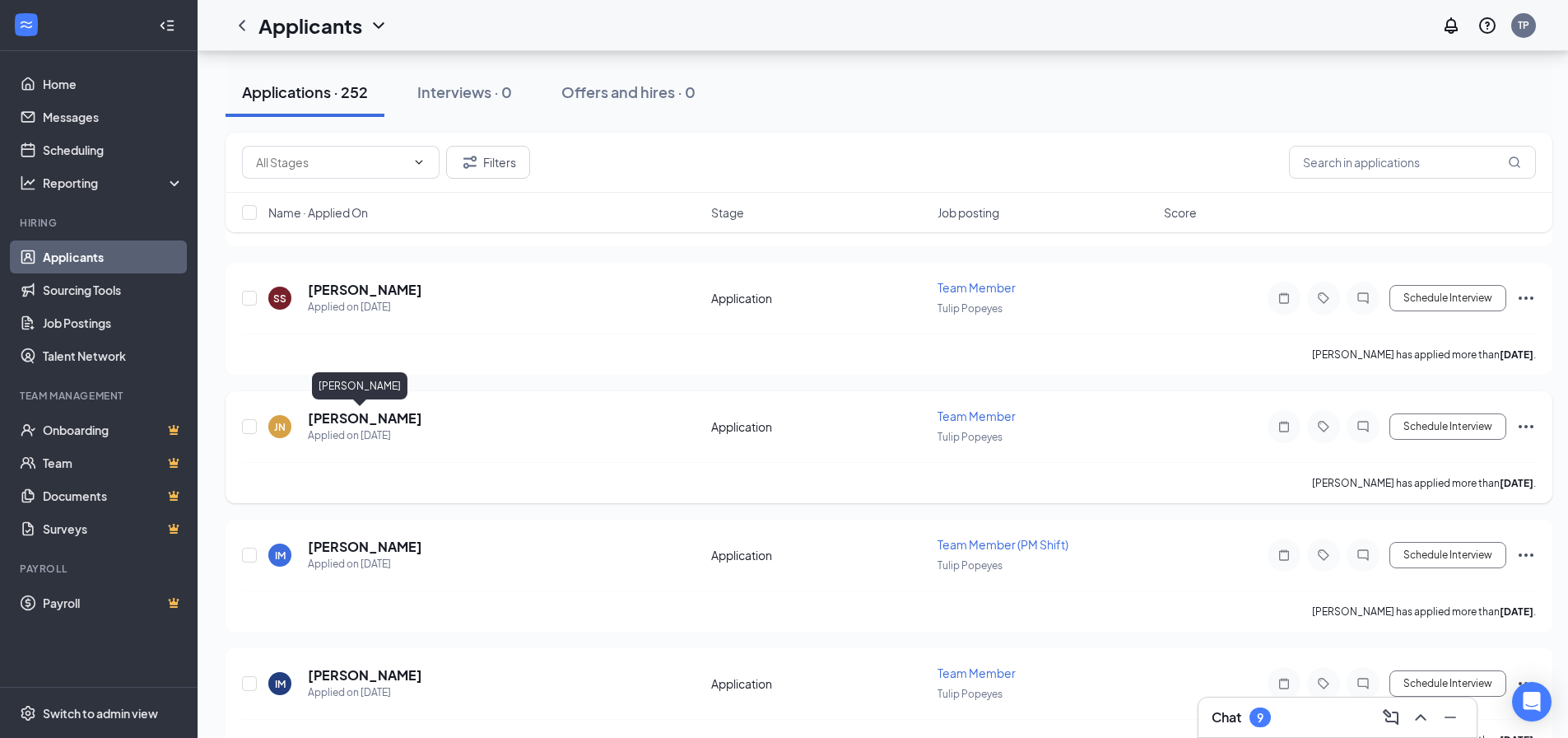
click at [372, 412] on h5 "[PERSON_NAME]" at bounding box center [364, 418] width 114 height 18
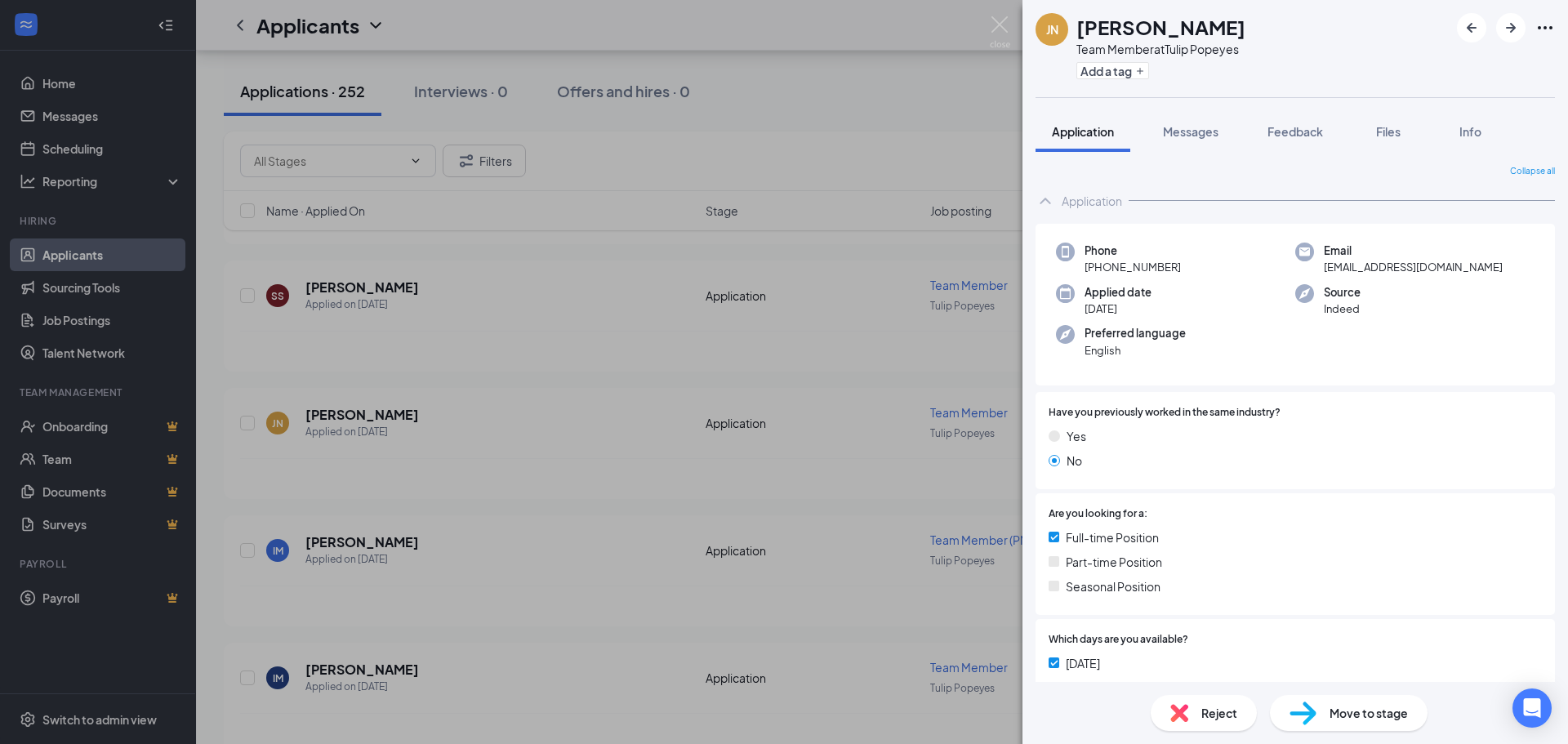
click at [609, 350] on div "JN [PERSON_NAME] Team Member at Tulip Popeyes Add a tag Application Messages Fe…" at bounding box center [784, 372] width 1568 height 744
click at [655, 360] on div "JN [PERSON_NAME] Team Member at Tulip Popeyes Add a tag Application Messages Fe…" at bounding box center [784, 372] width 1568 height 744
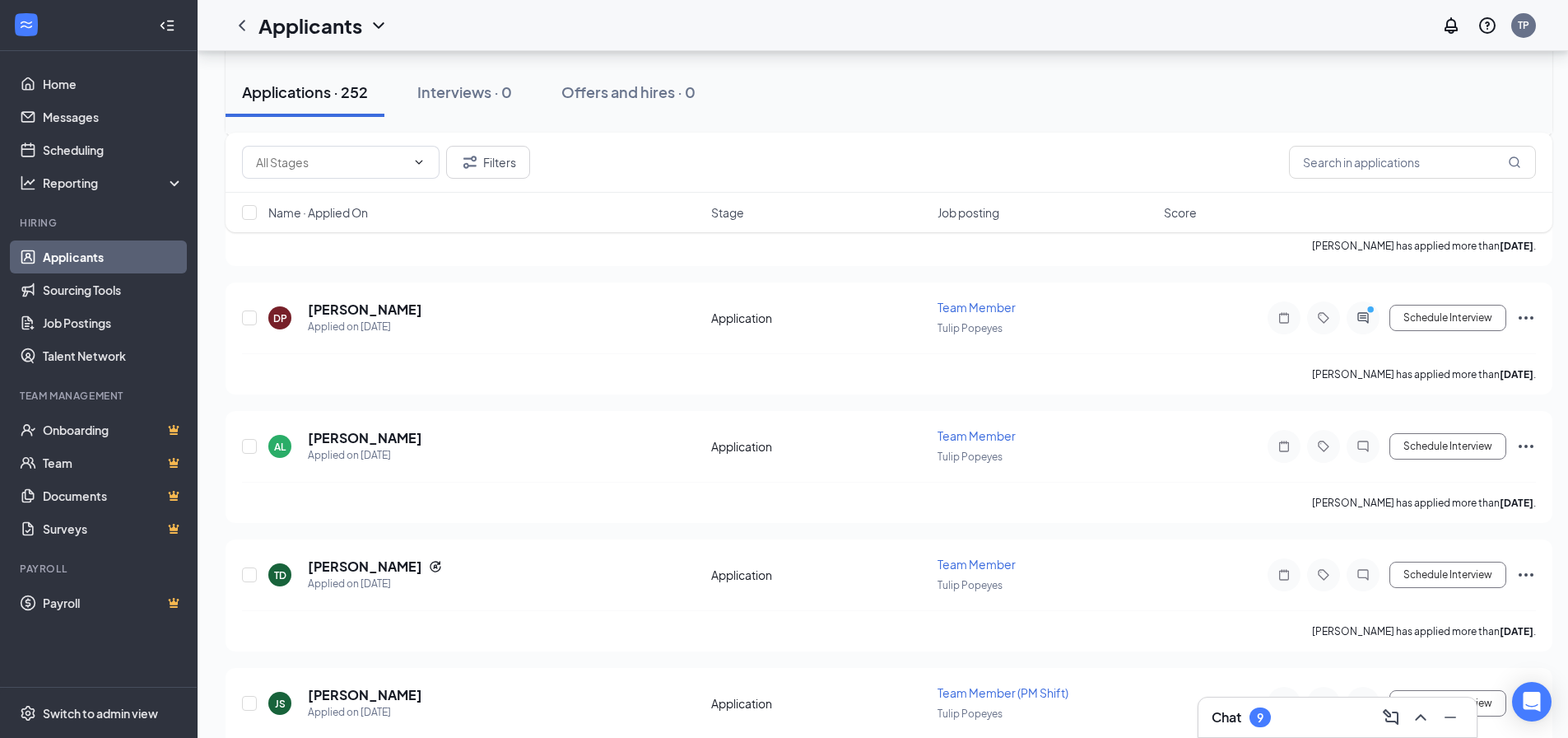
scroll to position [9386, 0]
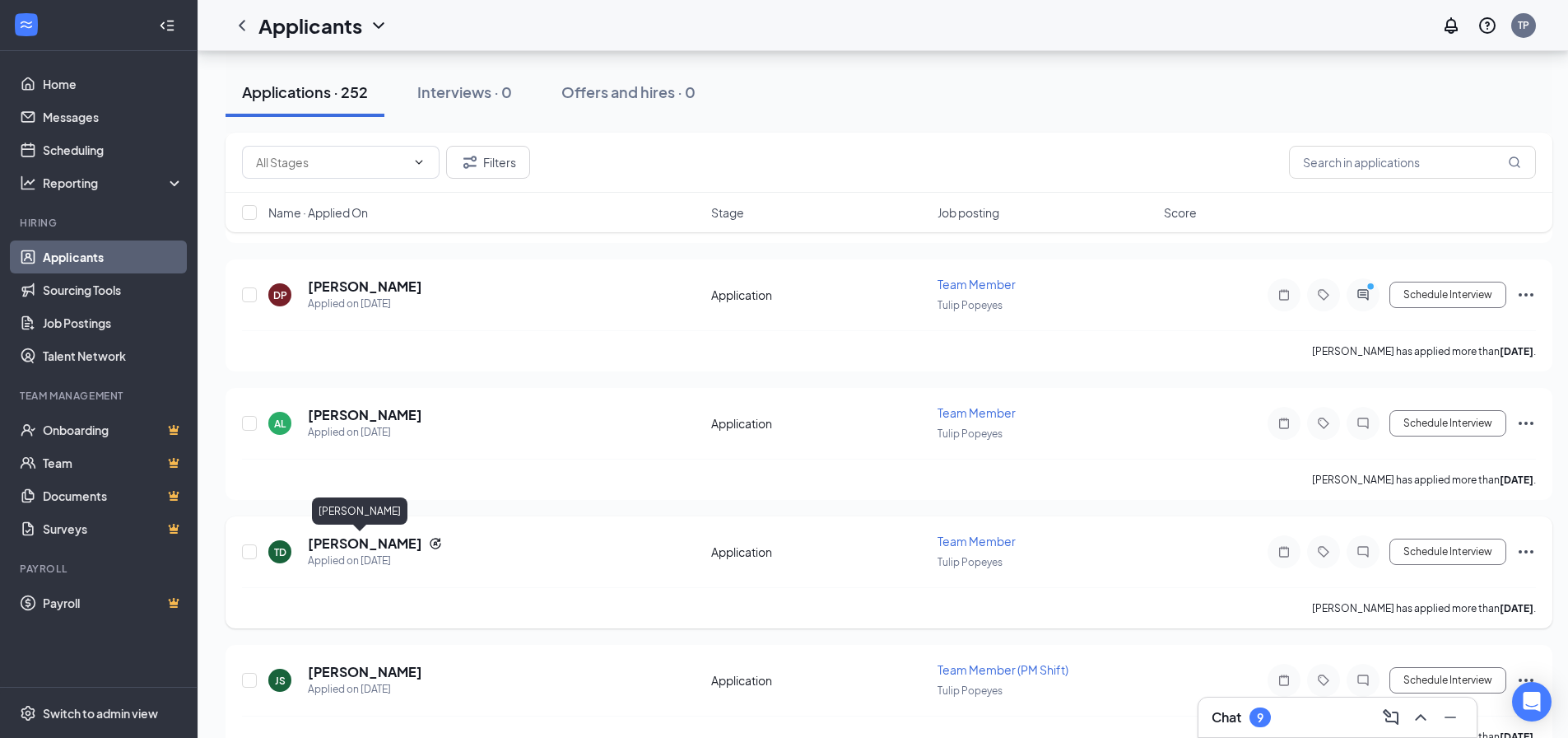
click at [363, 545] on h5 "[PERSON_NAME]" at bounding box center [364, 543] width 114 height 18
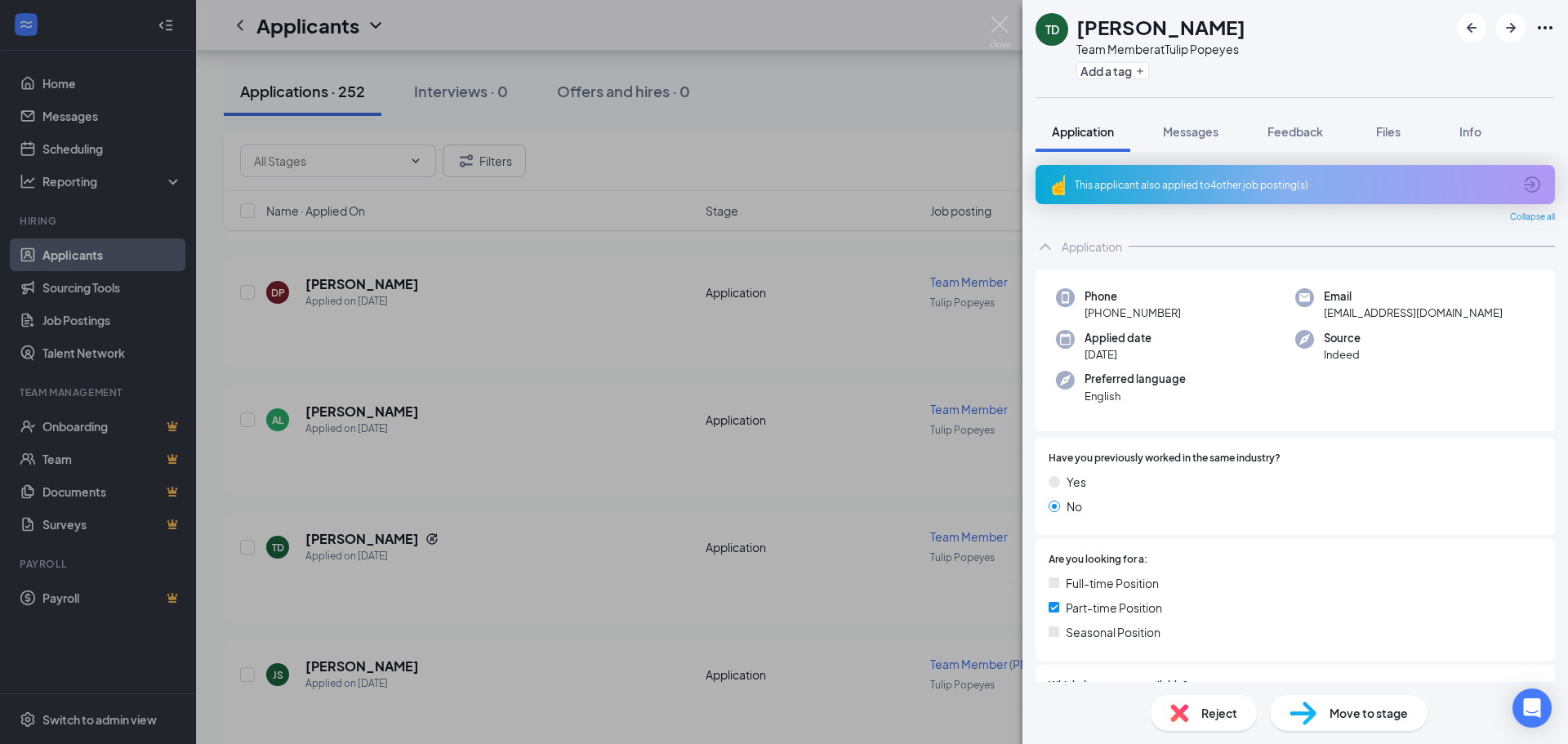
click at [602, 540] on div "TD [PERSON_NAME] Team Member at Tulip Popeyes Add a tag Application Messages Fe…" at bounding box center [784, 372] width 1568 height 744
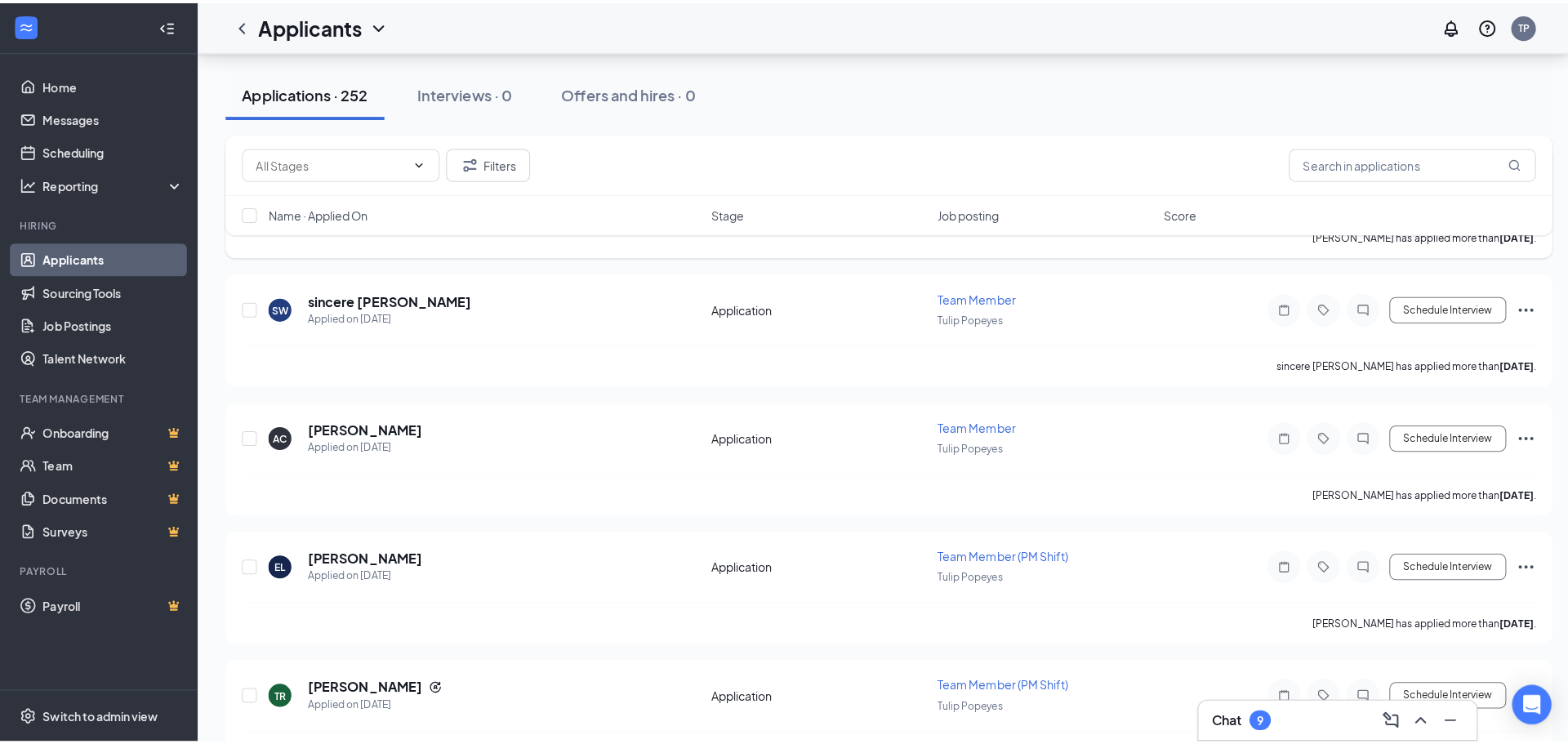
scroll to position [11110, 0]
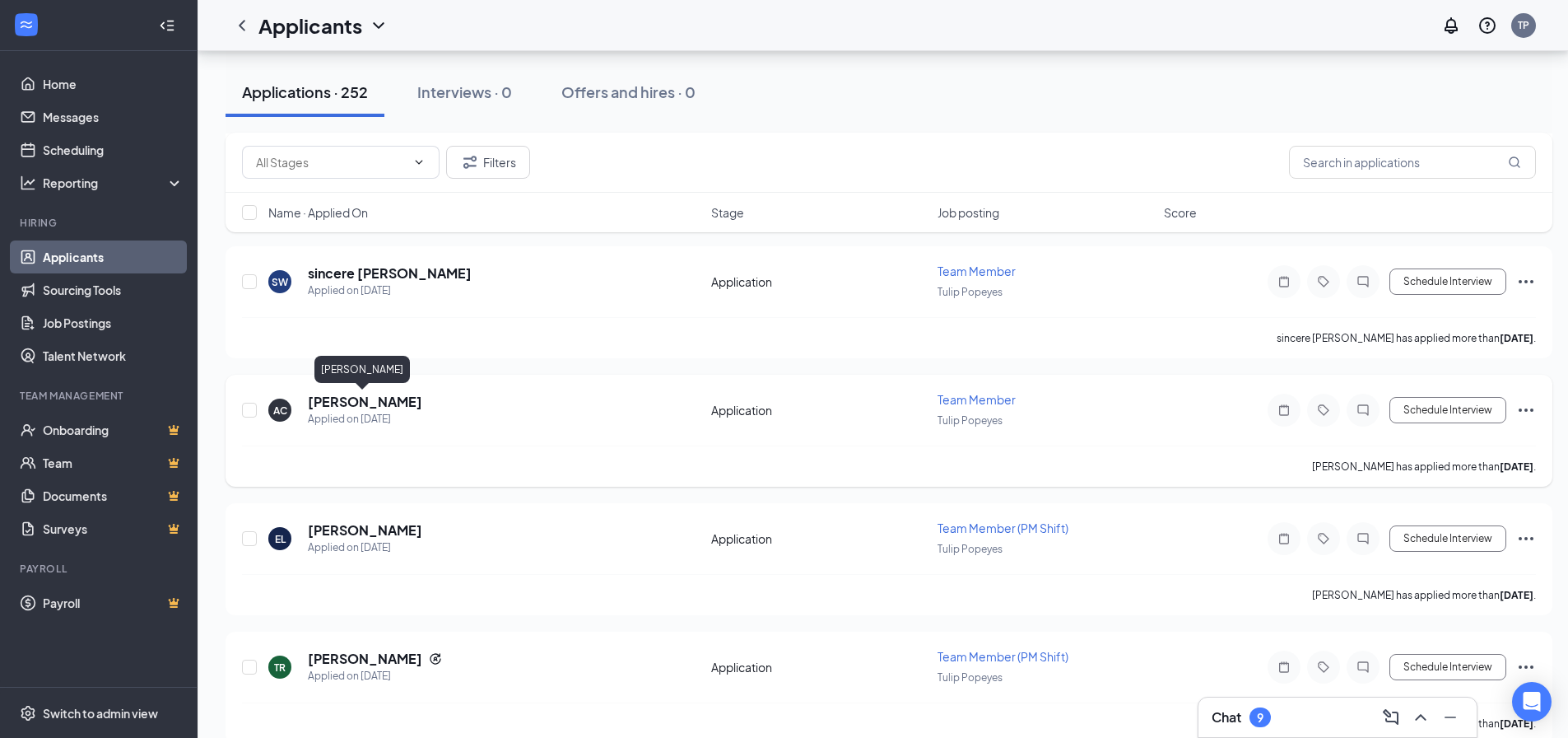
click at [372, 407] on h5 "[PERSON_NAME]" at bounding box center [364, 401] width 114 height 18
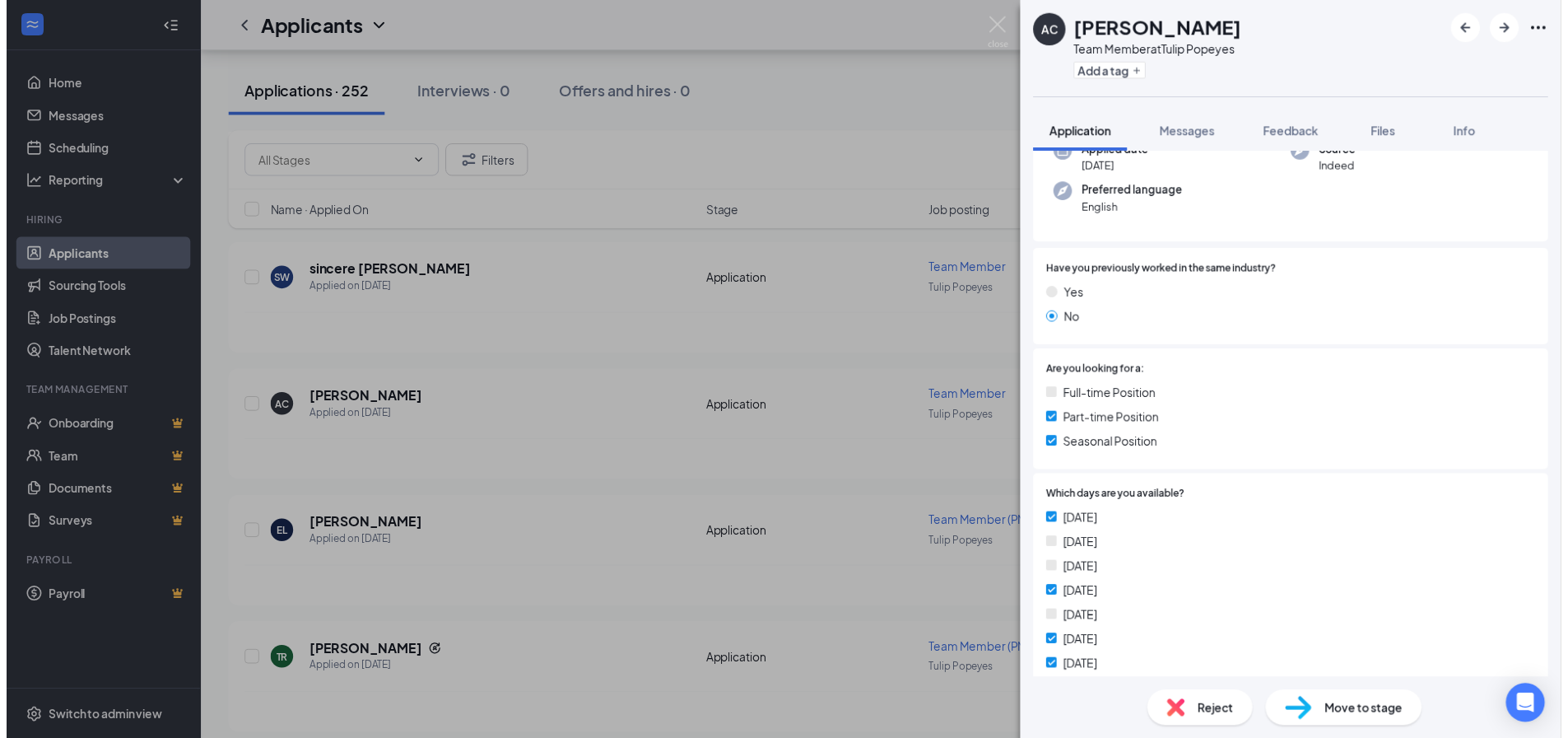
scroll to position [247, 0]
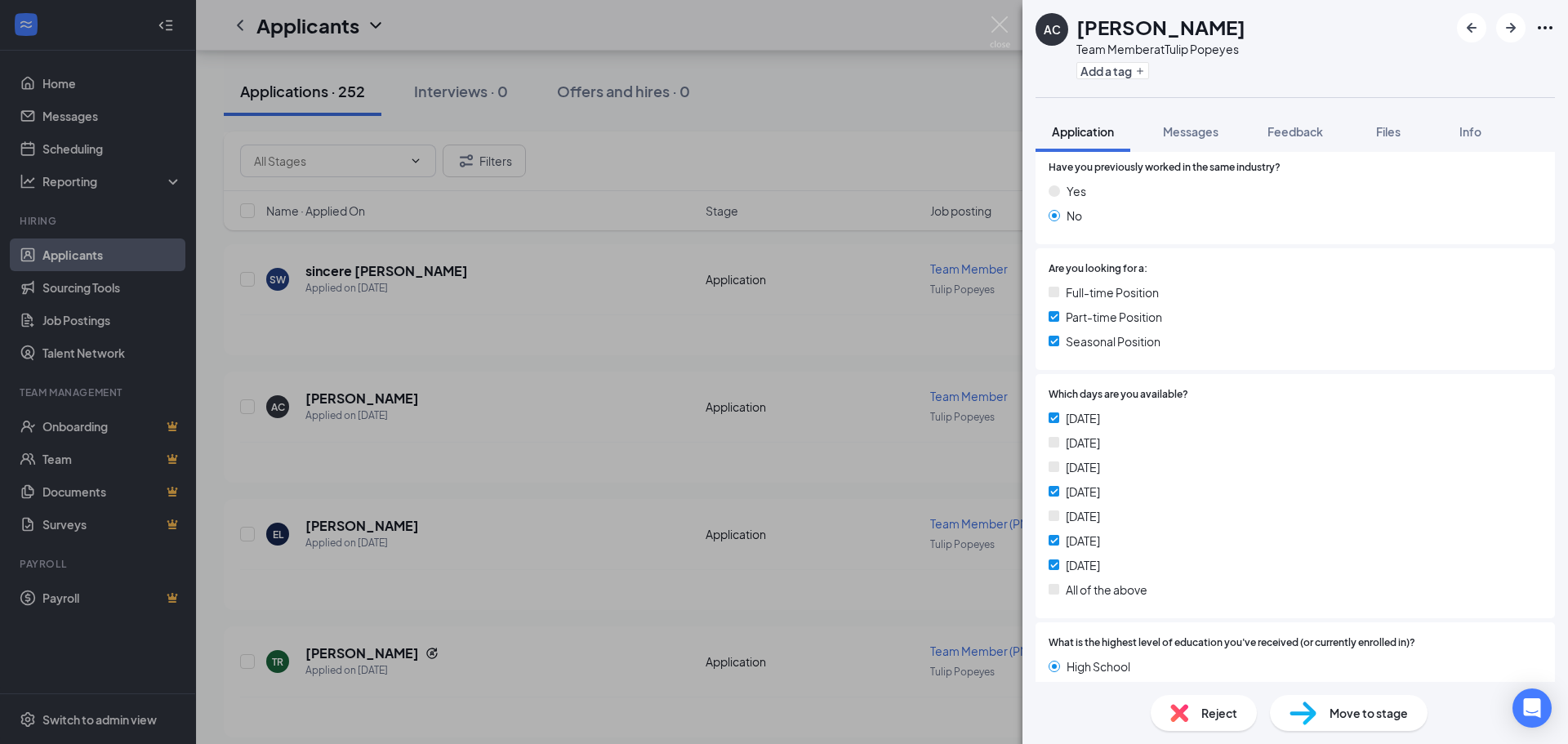
click at [594, 377] on div "AC [PERSON_NAME] Team Member at Tulip Popeyes Add a tag Application Messages Fe…" at bounding box center [784, 372] width 1568 height 744
click at [594, 377] on div "AC [PERSON_NAME] Applied on [DATE] Application Team Member Tulip Popeyes Schedu…" at bounding box center [881, 427] width 1316 height 111
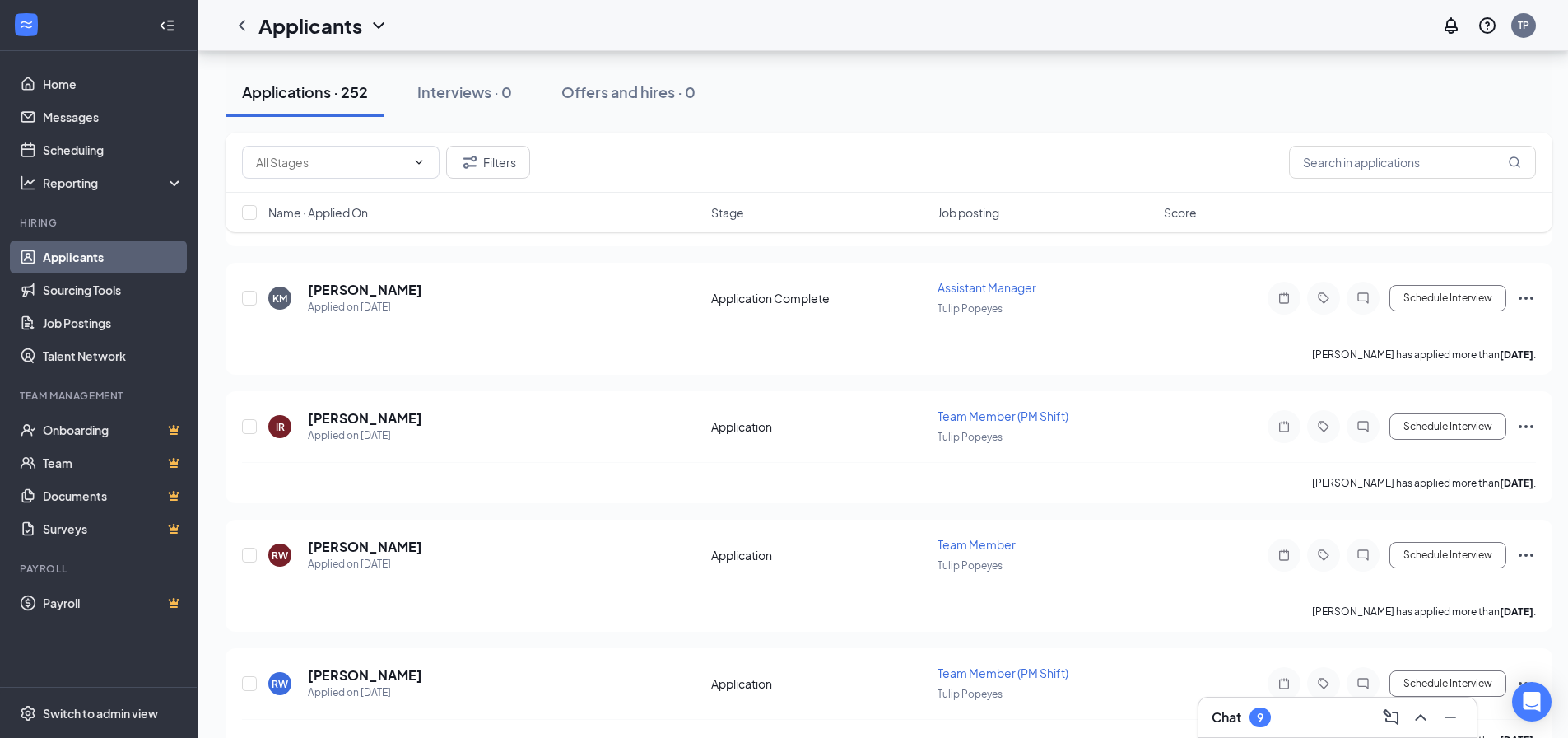
scroll to position [13831, 0]
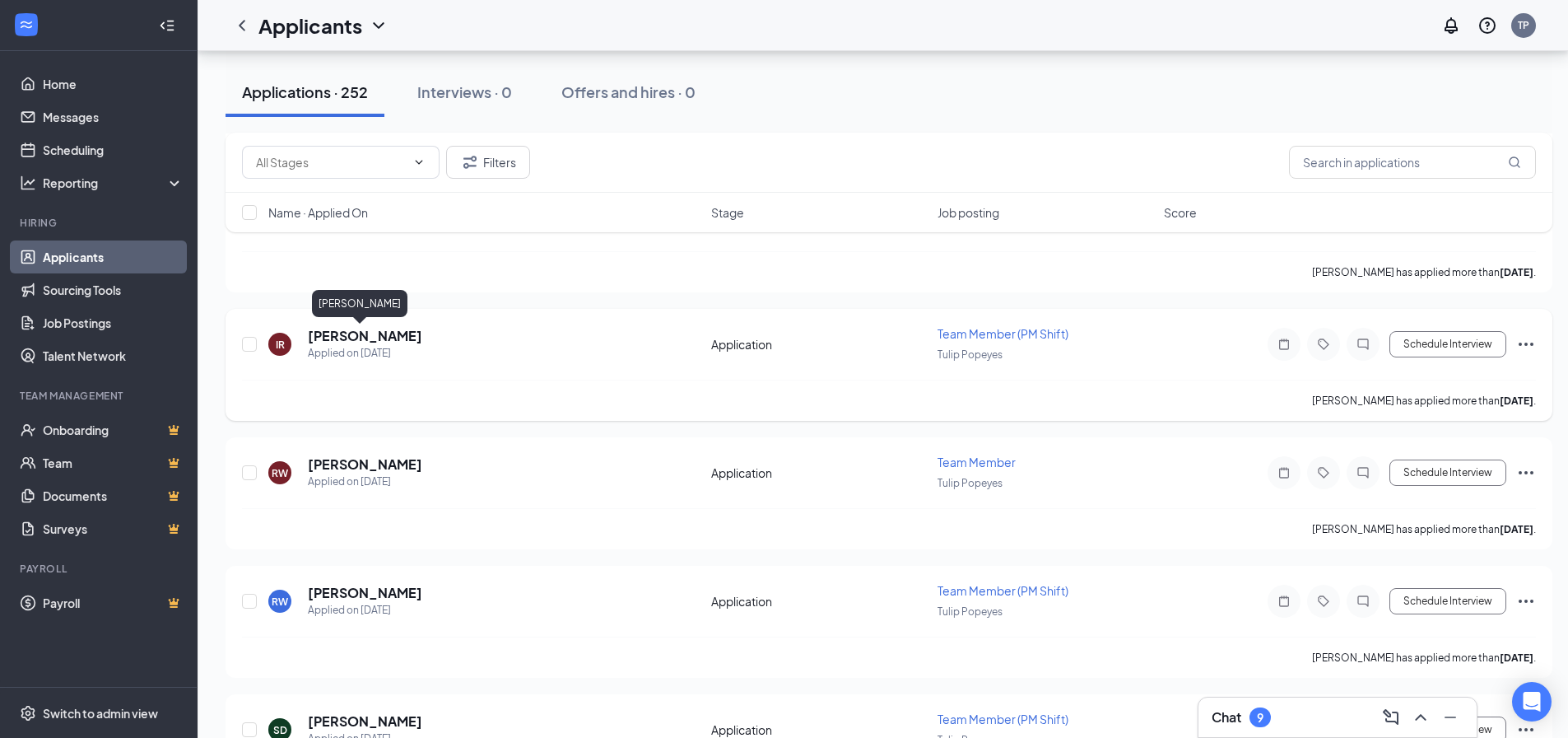
click at [342, 342] on h5 "[PERSON_NAME]" at bounding box center [364, 336] width 114 height 18
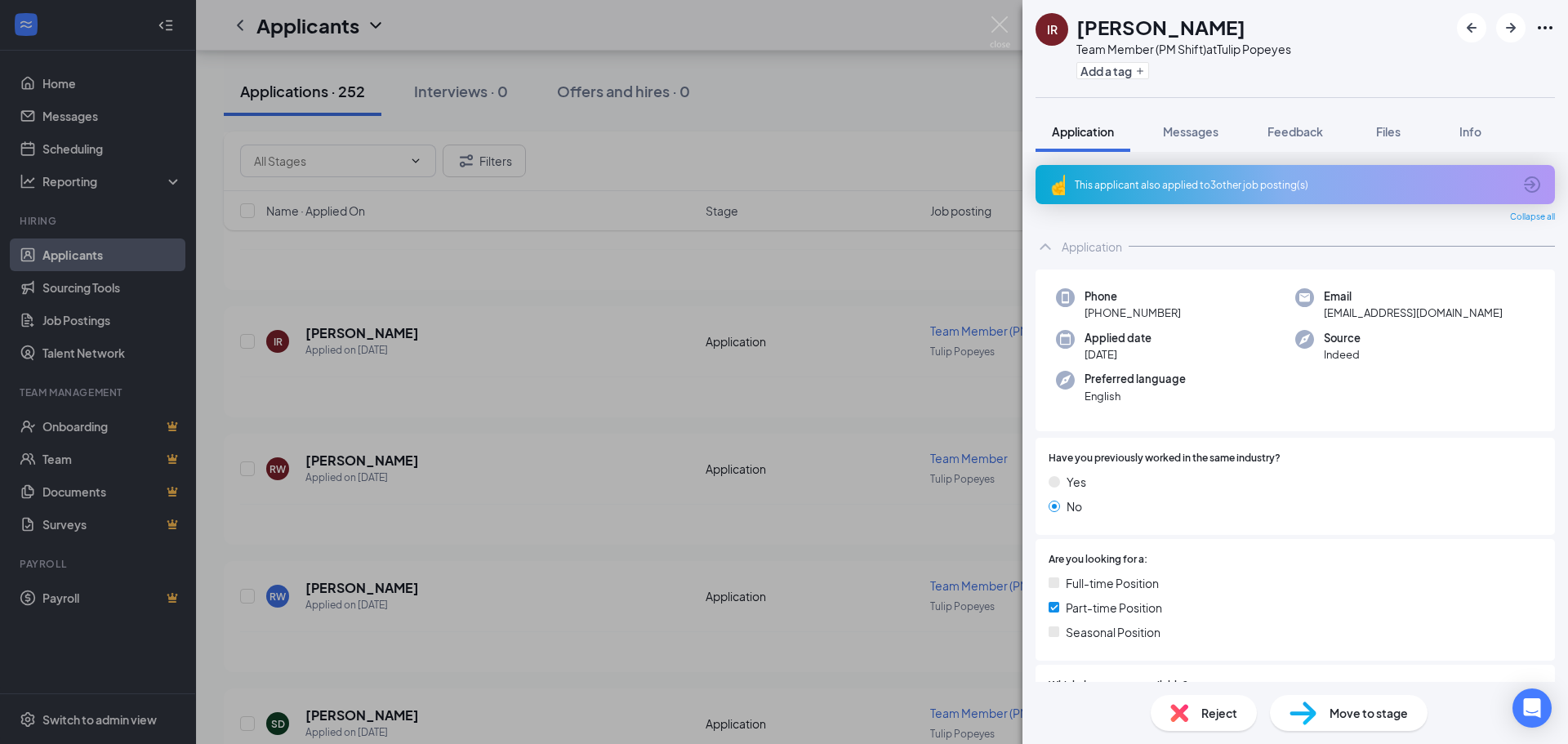
click at [531, 380] on div "IR [PERSON_NAME] Team Member (PM Shift) at Tulip Popeyes Add a tag Application …" at bounding box center [784, 372] width 1568 height 744
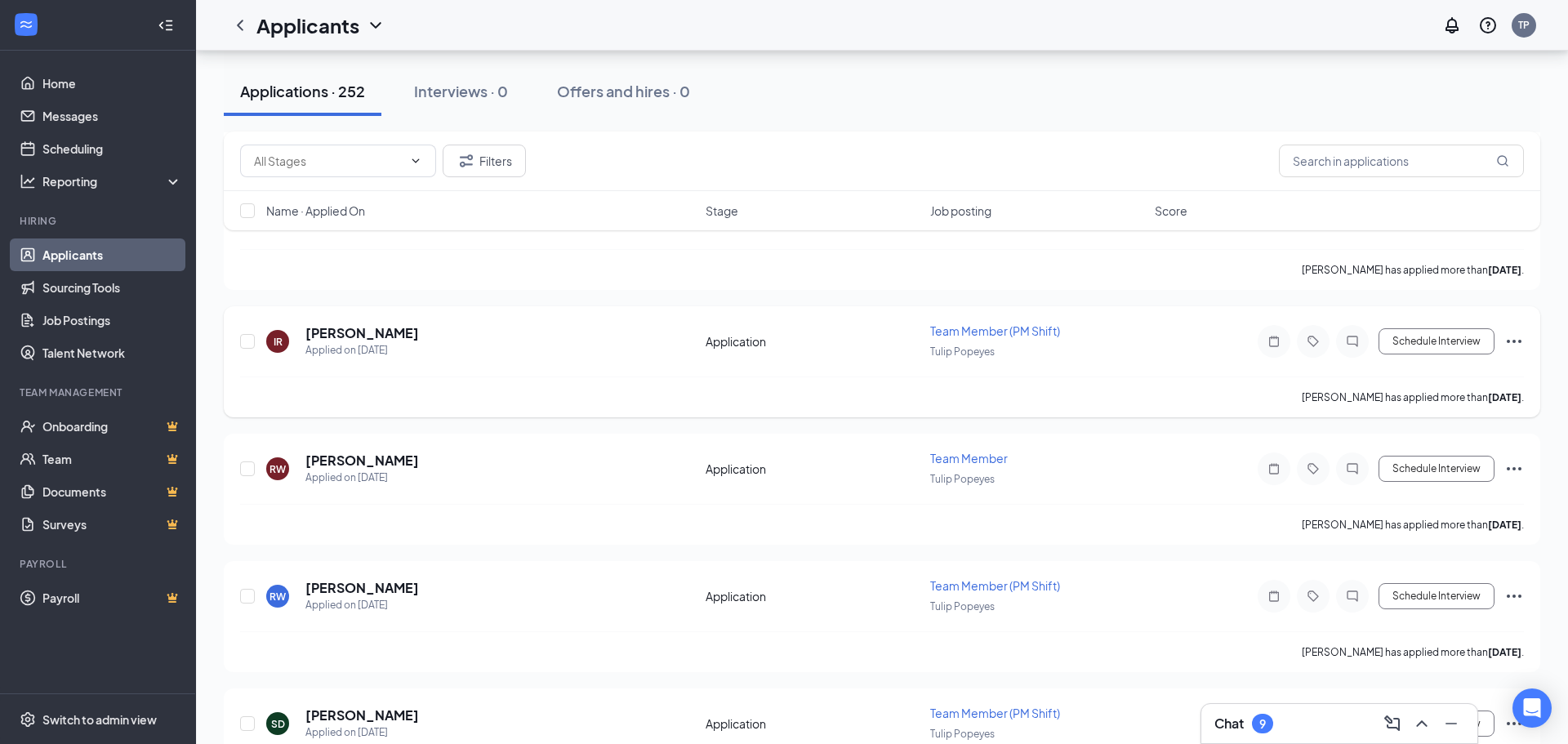
click at [530, 378] on div "[PERSON_NAME] has applied more than [DATE] ." at bounding box center [881, 397] width 1283 height 41
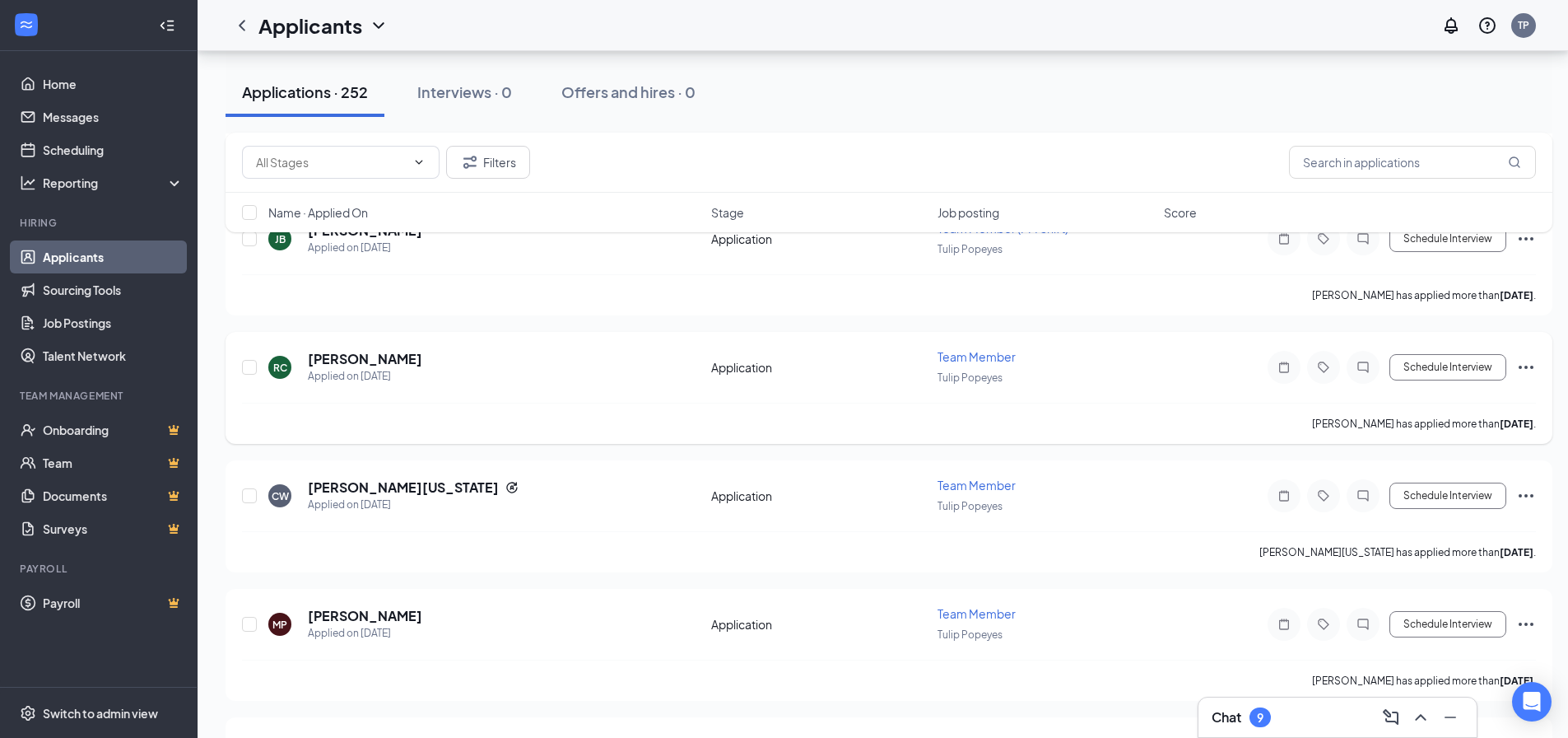
scroll to position [12902, 0]
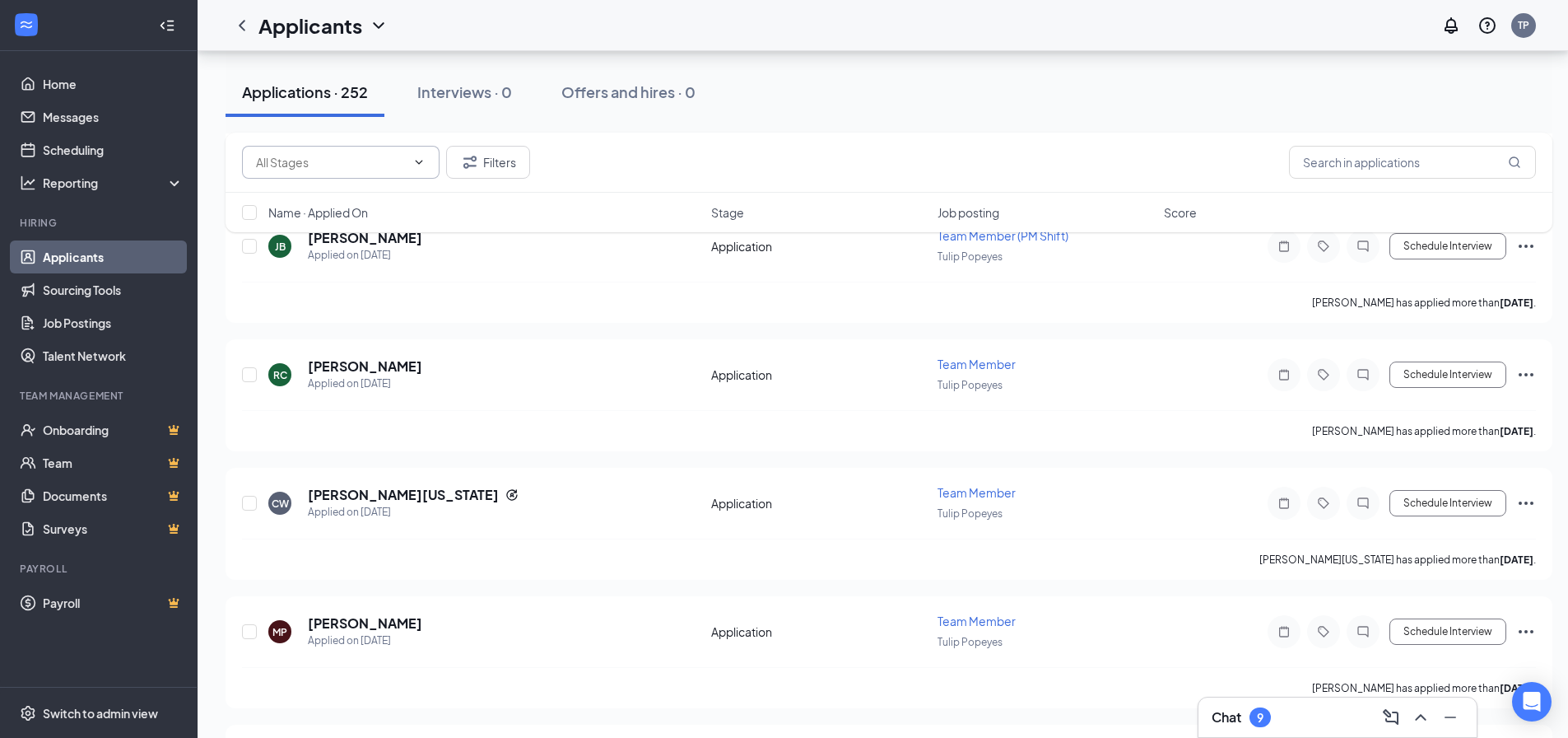
click at [404, 164] on input "text" at bounding box center [330, 162] width 150 height 18
click at [412, 161] on span at bounding box center [417, 163] width 16 height 14
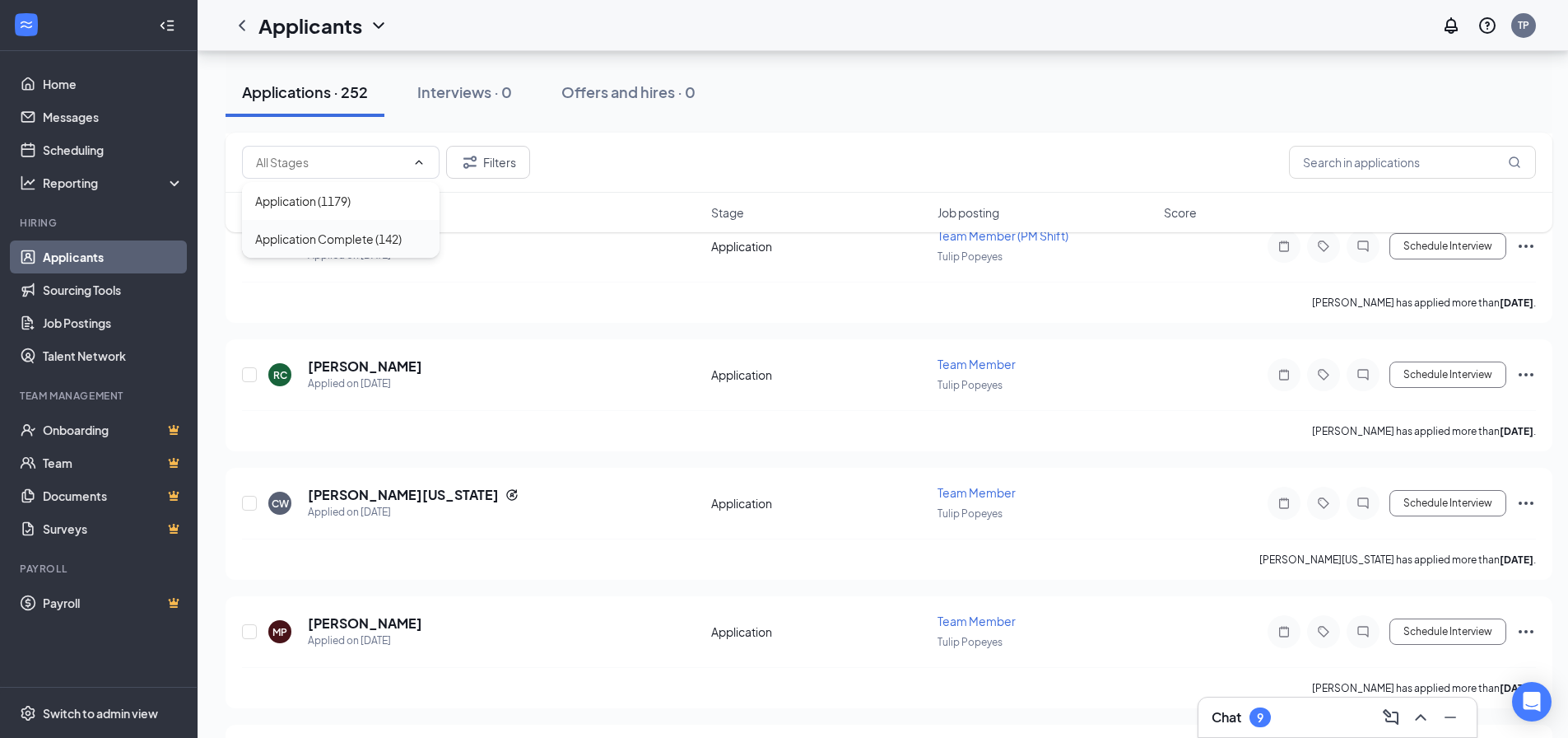
click at [412, 247] on div "Application Complete (142)" at bounding box center [341, 238] width 171 height 18
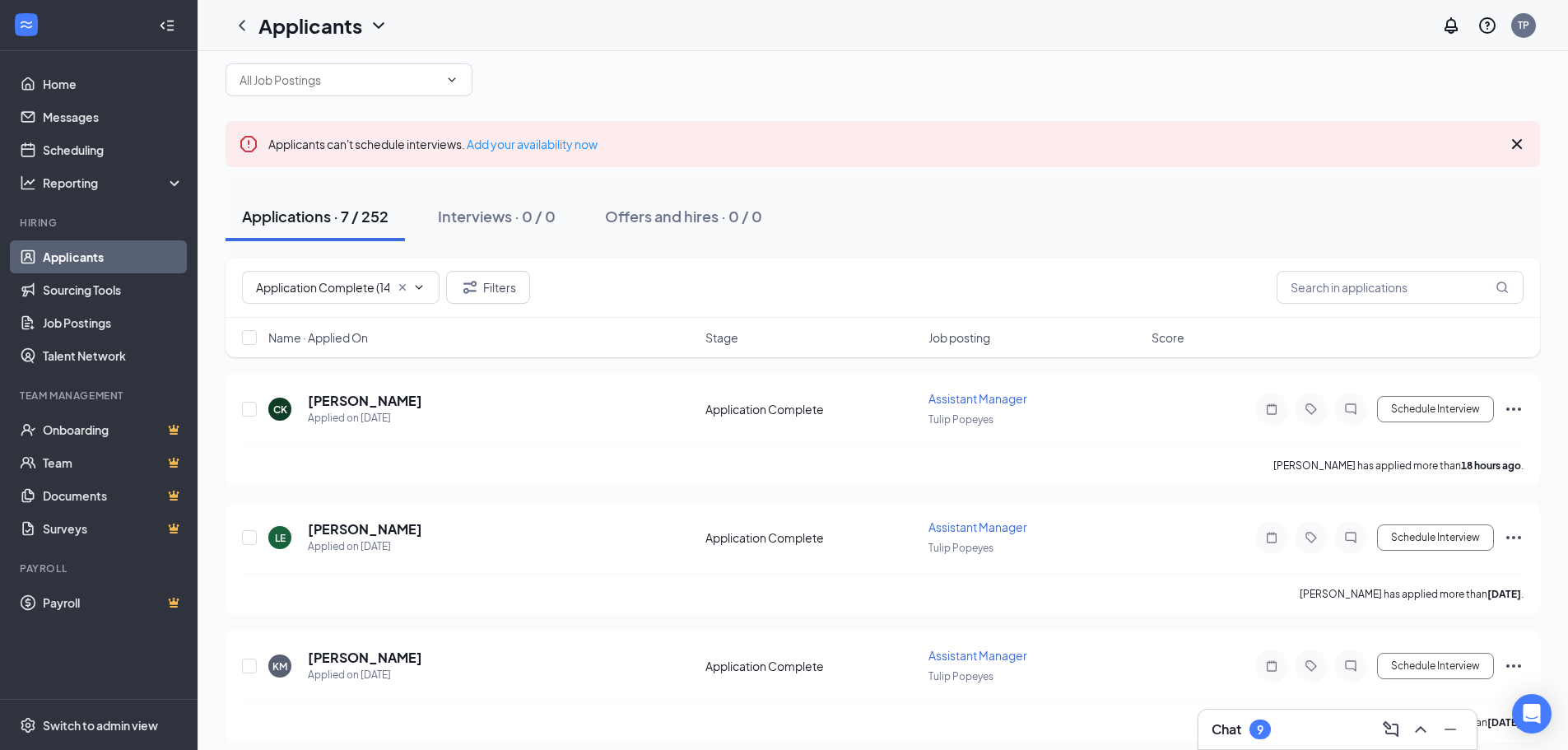
scroll to position [0, 0]
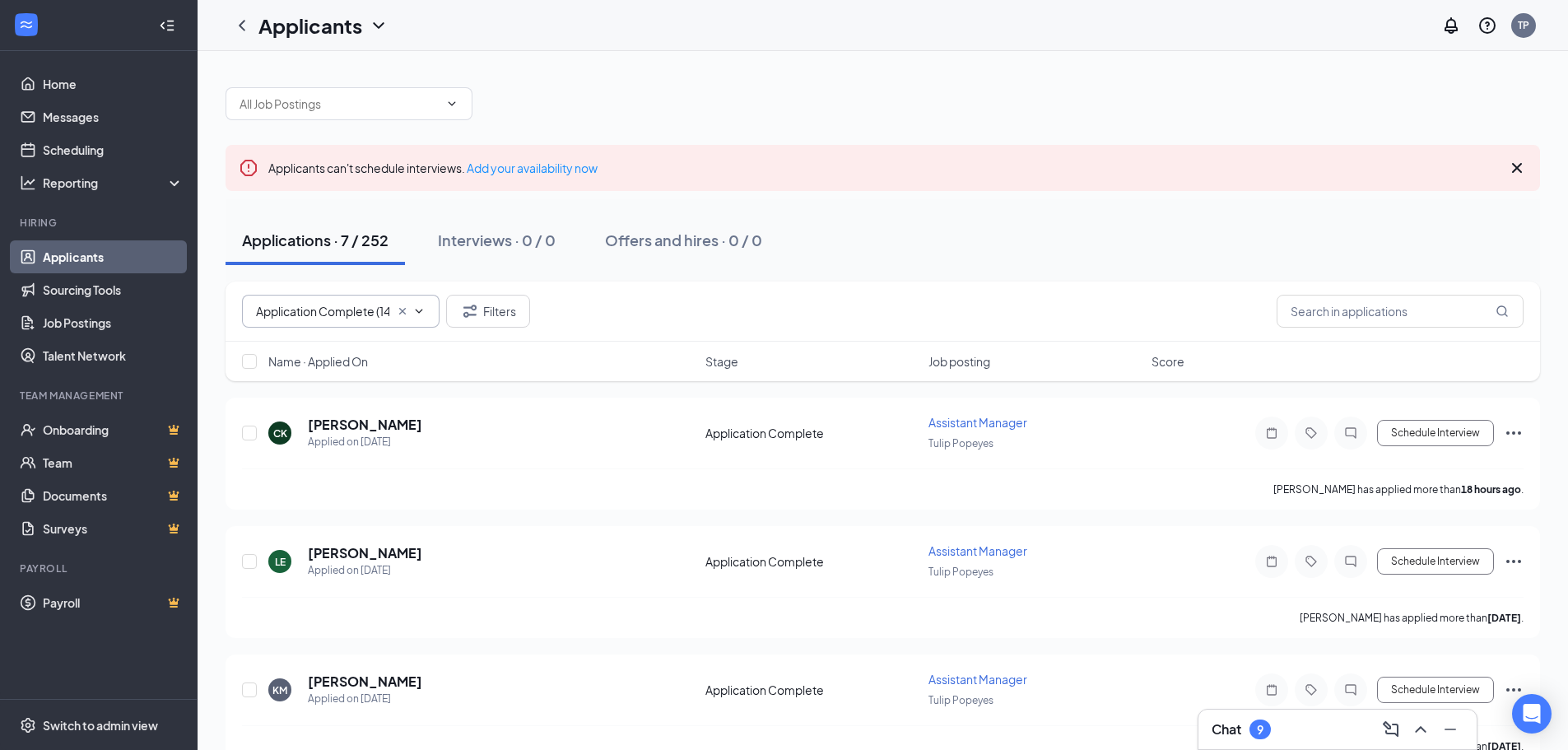
click at [413, 301] on span "Application Complete (142)" at bounding box center [341, 311] width 197 height 33
click at [413, 353] on div "Application (1179)" at bounding box center [341, 349] width 171 height 18
type input "Application (1179)"
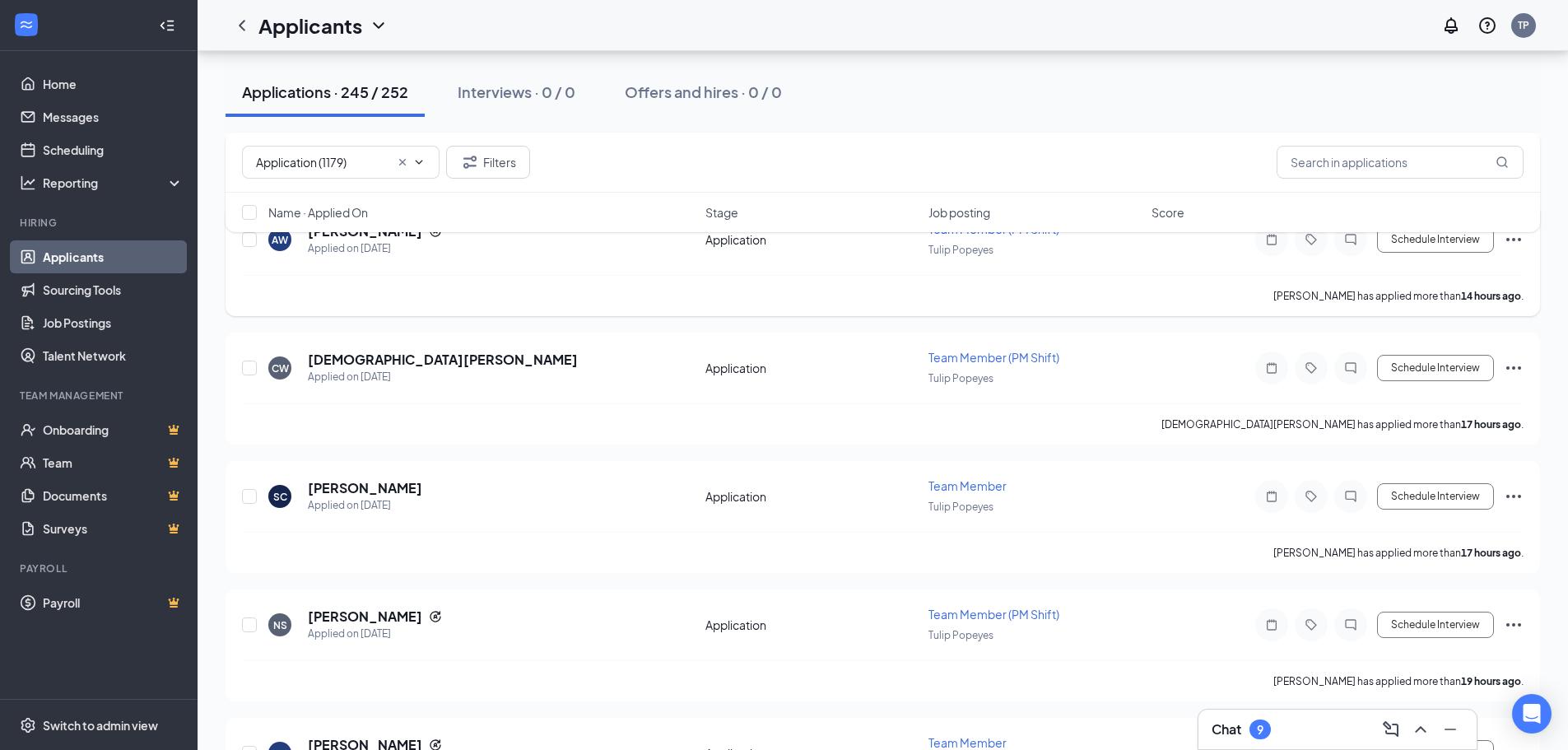
scroll to position [988, 0]
